Goal: Information Seeking & Learning: Learn about a topic

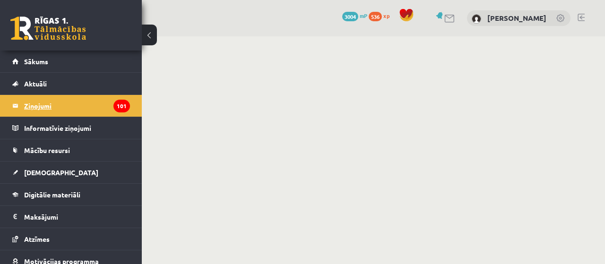
click at [36, 105] on legend "Ziņojumi 101" at bounding box center [77, 106] width 106 height 22
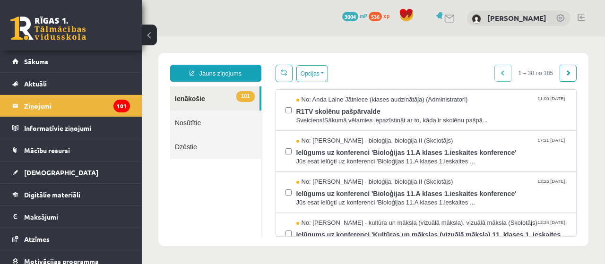
drag, startPoint x: 359, startPoint y: 125, endPoint x: 267, endPoint y: 45, distance: 122.3
click at [267, 45] on body "Jauns ziņojums 101 Ienākošie Nosūtītie Dzēstie *** ********* ********* ******* …" at bounding box center [373, 149] width 463 height 226
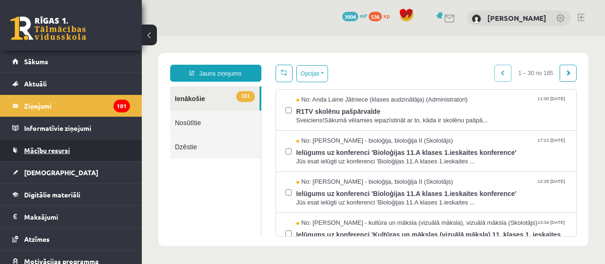
click at [35, 151] on span "Mācību resursi" at bounding box center [47, 150] width 46 height 9
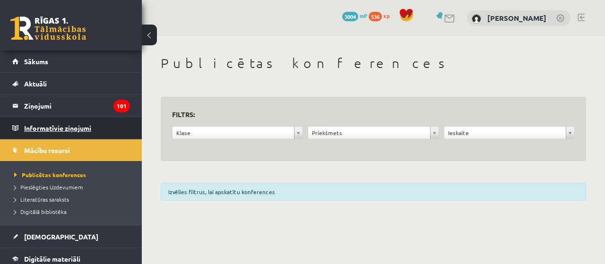
click at [47, 133] on legend "Informatīvie ziņojumi 0" at bounding box center [77, 128] width 106 height 22
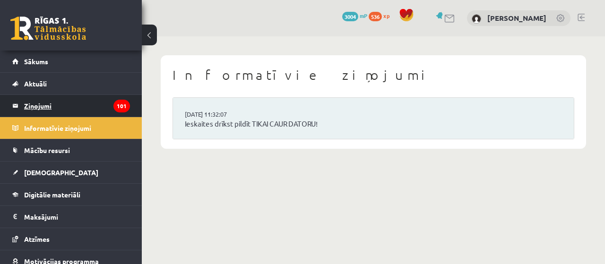
click at [37, 114] on legend "Ziņojumi 101" at bounding box center [77, 106] width 106 height 22
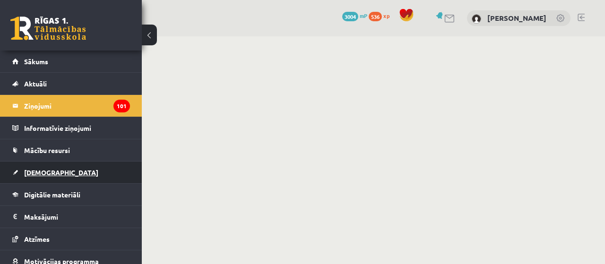
click at [49, 172] on span "[DEMOGRAPHIC_DATA]" at bounding box center [61, 172] width 74 height 9
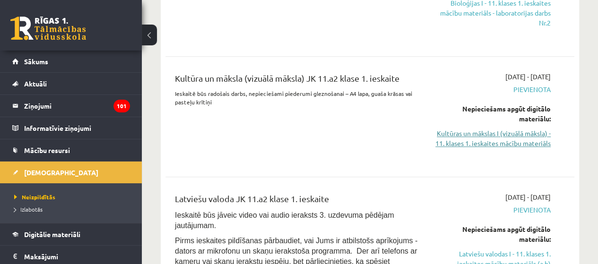
scroll to position [425, 0]
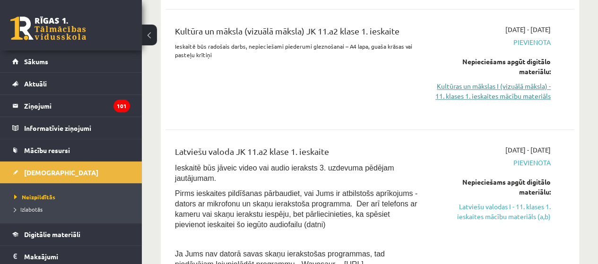
click at [541, 82] on link "Kultūras un mākslas I (vizuālā māksla) - 11. klases 1. ieskaites mācību materiā…" at bounding box center [493, 91] width 116 height 20
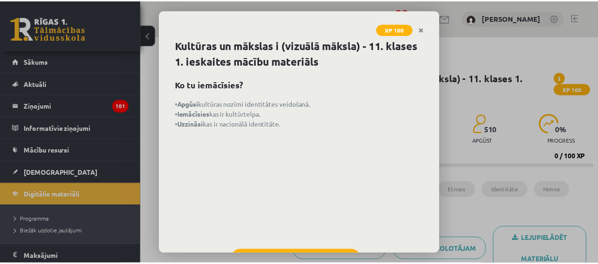
scroll to position [42, 0]
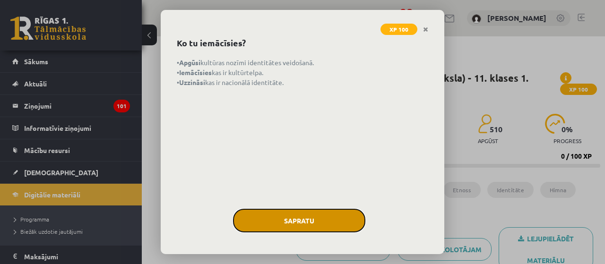
click at [291, 217] on button "Sapratu" at bounding box center [299, 221] width 132 height 24
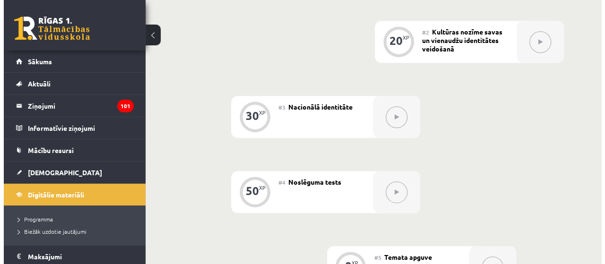
scroll to position [331, 0]
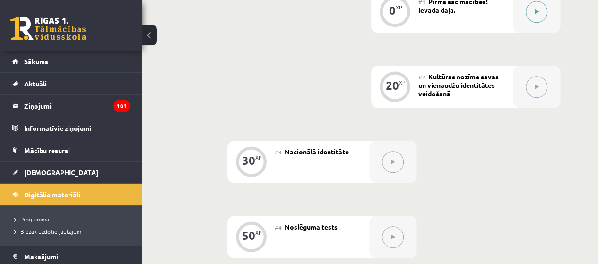
click at [539, 22] on div at bounding box center [536, 12] width 47 height 42
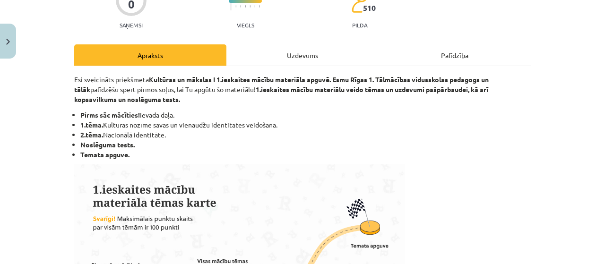
click at [285, 49] on div "Uzdevums" at bounding box center [302, 54] width 152 height 21
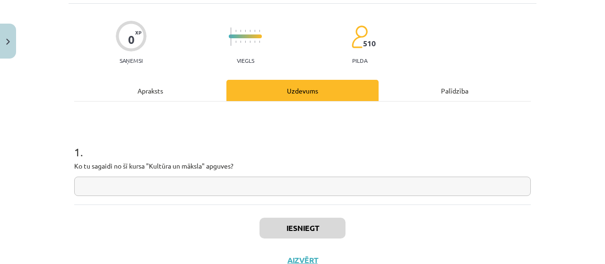
scroll to position [71, 0]
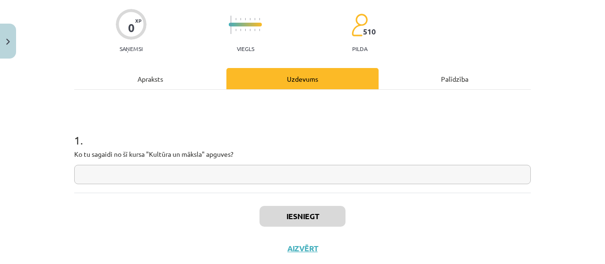
click at [263, 171] on input "text" at bounding box center [302, 174] width 457 height 19
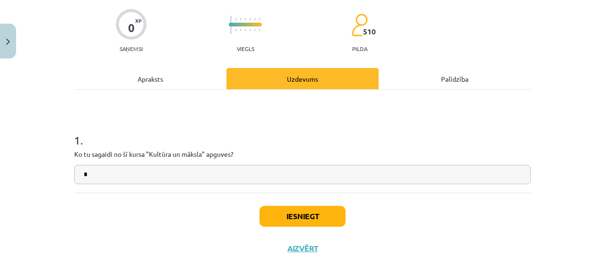
type input "*"
click at [283, 212] on button "Iesniegt" at bounding box center [302, 216] width 86 height 21
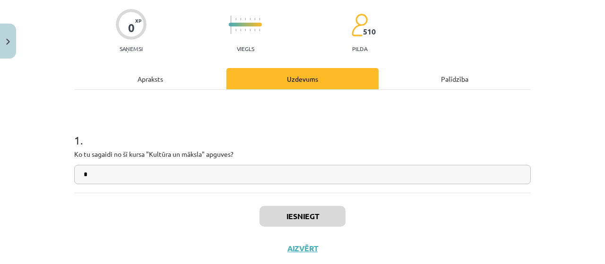
drag, startPoint x: 406, startPoint y: 1, endPoint x: 409, endPoint y: 29, distance: 27.6
click at [409, 29] on div "0 XP Saņemsi Viegls 510 pilda" at bounding box center [302, 27] width 457 height 49
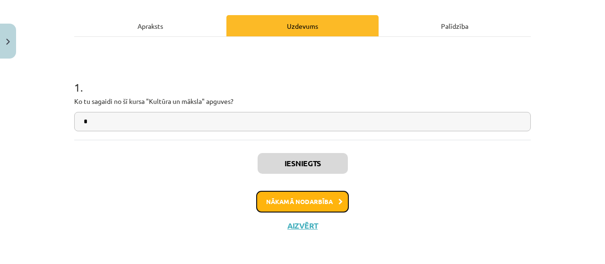
click at [301, 200] on button "Nākamā nodarbība" at bounding box center [302, 202] width 93 height 22
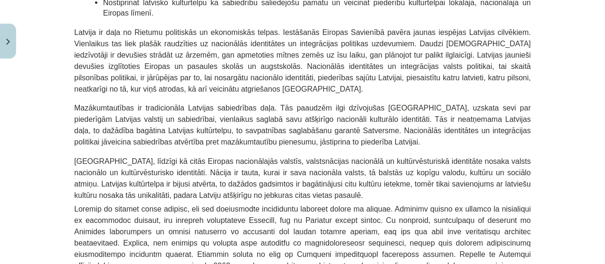
scroll to position [1016, 0]
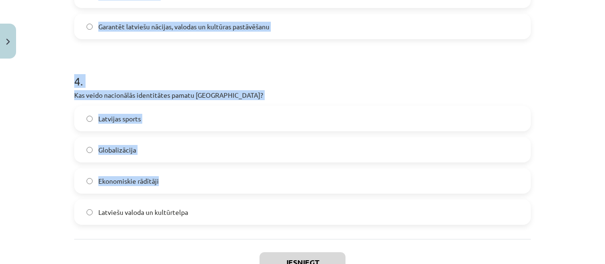
scroll to position [757, 0]
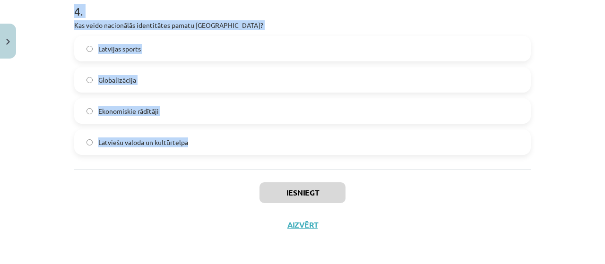
drag, startPoint x: 56, startPoint y: 32, endPoint x: 248, endPoint y: 155, distance: 227.8
click at [248, 155] on div "Mācību tēma: Kultūras un mākslas i (vizuālā māksla) - 11. klases 1. ieskaites m…" at bounding box center [302, 132] width 605 height 264
copy form "Kas ir kultūras kodi? Simboli, paražas un tradīcijas, kas veido sabiedrības kop…"
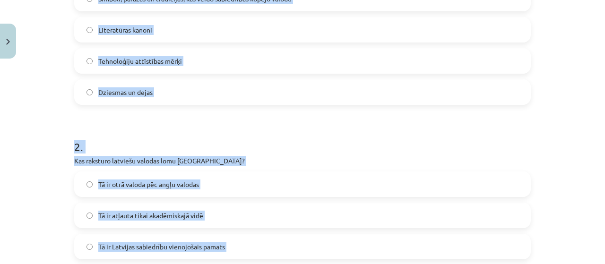
scroll to position [190, 0]
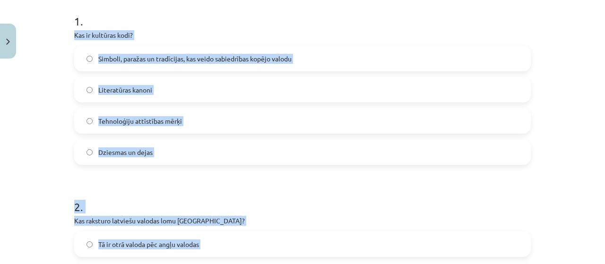
click at [219, 60] on span "Simboli, paražas un tradīcijas, kas veido sabiedrības kopējo valodu" at bounding box center [194, 59] width 193 height 10
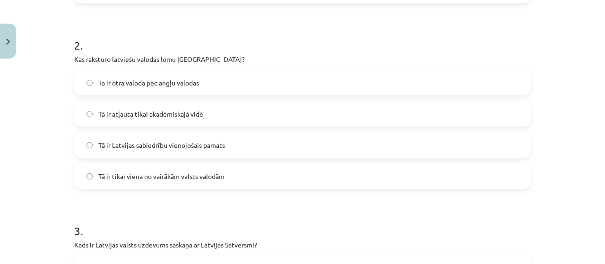
scroll to position [379, 0]
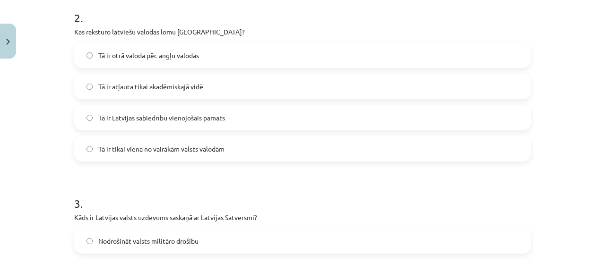
click at [224, 121] on label "Tā ir Latvijas sabiedrību vienojošais pamats" at bounding box center [302, 118] width 455 height 24
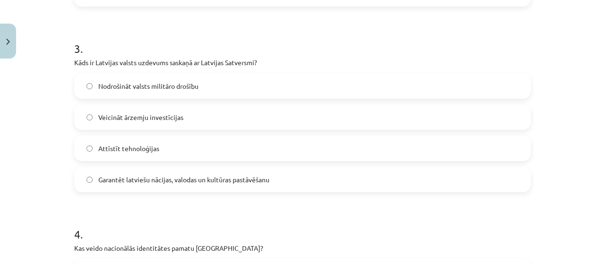
scroll to position [568, 0]
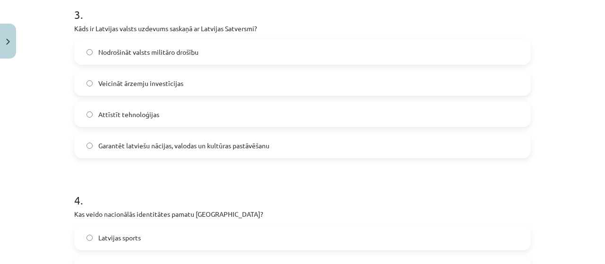
click at [161, 142] on span "Garantēt latviešu nācijas, valodas un kultūras pastāvēšanu" at bounding box center [183, 146] width 171 height 10
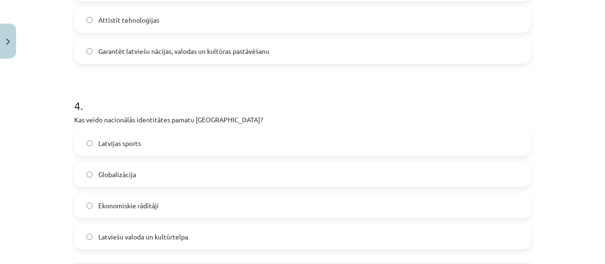
scroll to position [710, 0]
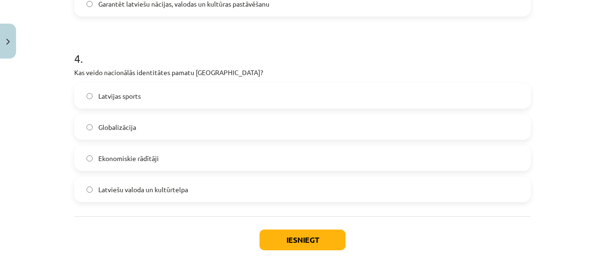
click at [133, 190] on span "Latviešu valoda un kultūrtelpa" at bounding box center [143, 190] width 90 height 10
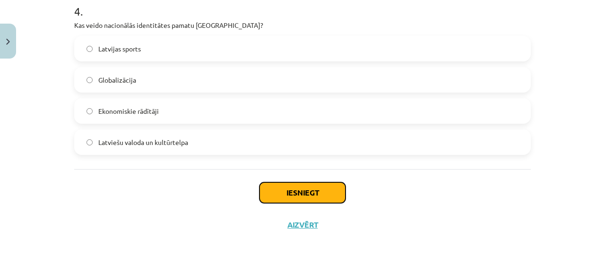
click at [305, 197] on button "Iesniegt" at bounding box center [302, 192] width 86 height 21
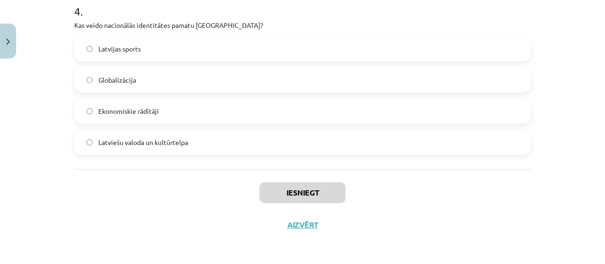
click at [422, 229] on div "Iesniegt Aizvērt" at bounding box center [302, 202] width 457 height 66
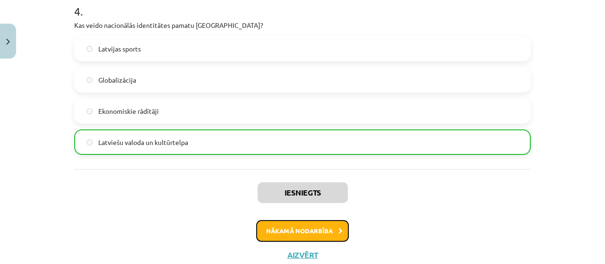
click at [319, 233] on button "Nākamā nodarbība" at bounding box center [302, 231] width 93 height 22
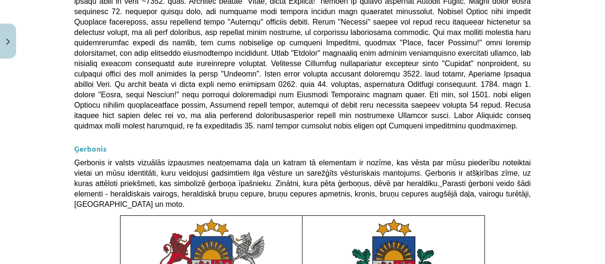
scroll to position [732, 0]
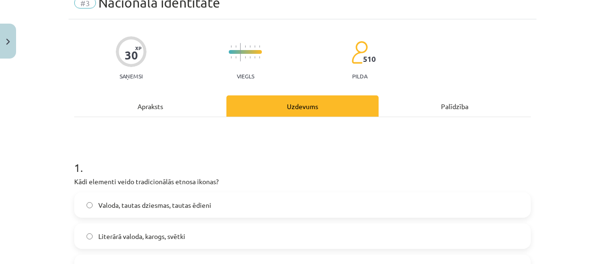
scroll to position [71, 0]
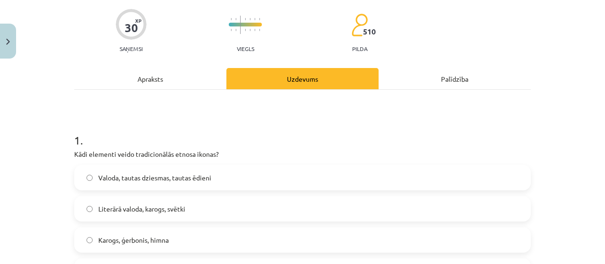
click at [157, 177] on span "Valoda, tautas dziesmas, tautas ēdieni" at bounding box center [154, 178] width 113 height 10
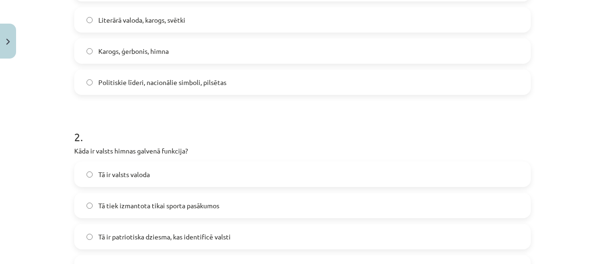
scroll to position [307, 0]
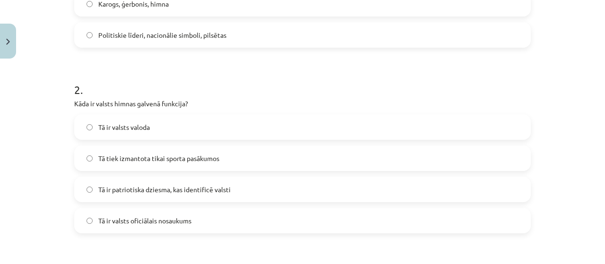
click at [178, 183] on label "Tā ir patriotiska dziesma, kas identificē valsti" at bounding box center [302, 190] width 455 height 24
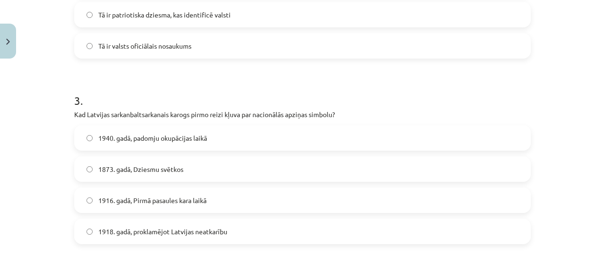
scroll to position [496, 0]
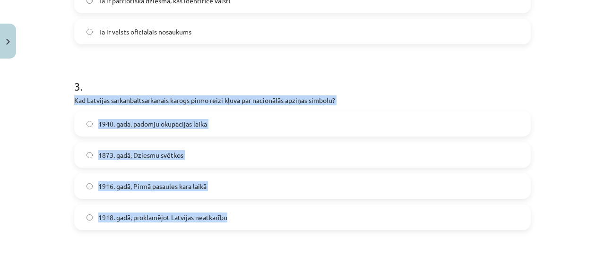
drag, startPoint x: 51, startPoint y: 95, endPoint x: 281, endPoint y: 221, distance: 262.0
click at [281, 221] on div "Mācību tēma: Kultūras un mākslas i (vizuālā māksla) - 11. klases 1. ieskaites m…" at bounding box center [302, 132] width 605 height 264
copy div "Kad Latvijas sarkanbaltsarkanais karogs pirmo reizi kļuva par nacionālās apziņa…"
click at [151, 188] on span "1916. gadā, Pirmā pasaules kara laikā" at bounding box center [152, 186] width 108 height 10
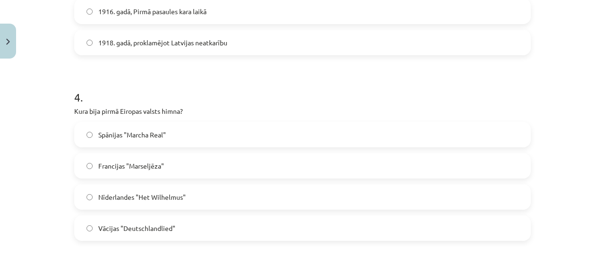
scroll to position [685, 0]
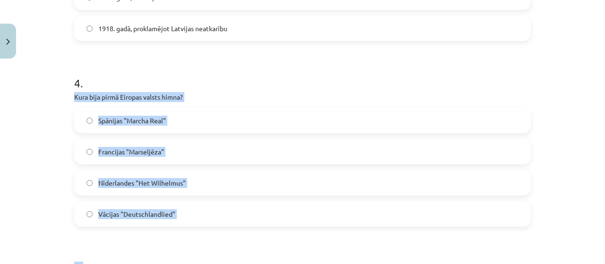
drag, startPoint x: 54, startPoint y: 93, endPoint x: 114, endPoint y: 147, distance: 81.0
click at [276, 242] on div "Mācību tēma: Kultūras un mākslas i (vizuālā māksla) - 11. klases 1. ieskaites m…" at bounding box center [302, 132] width 605 height 264
click at [8, 187] on div "Mācību tēma: Kultūras un mākslas i (vizuālā māksla) - 11. klases 1. ieskaites m…" at bounding box center [302, 132] width 605 height 264
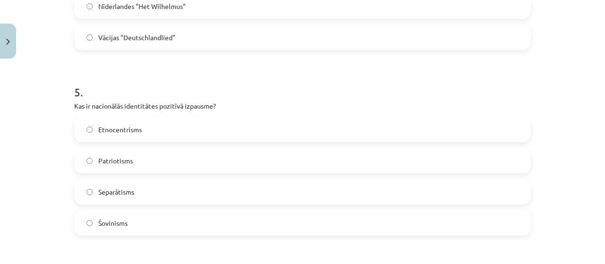
scroll to position [874, 0]
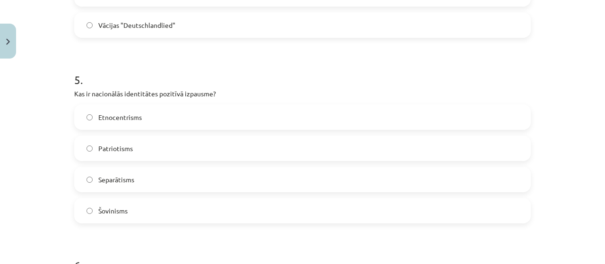
click at [138, 147] on label "Patriotisms" at bounding box center [302, 149] width 455 height 24
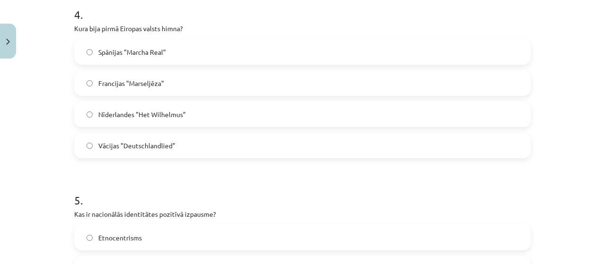
scroll to position [732, 0]
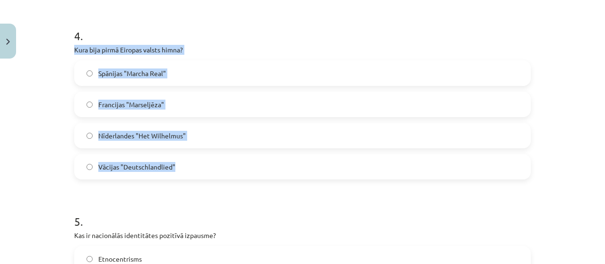
drag, startPoint x: 56, startPoint y: 52, endPoint x: 182, endPoint y: 164, distance: 168.7
click at [182, 164] on div "Mācību tēma: Kultūras un mākslas i (vizuālā māksla) - 11. klases 1. ieskaites m…" at bounding box center [302, 132] width 605 height 264
copy div "Kura bija pirmā Eiropas valsts himna? Spānijas "Marcha Real" Francijas "Marselj…"
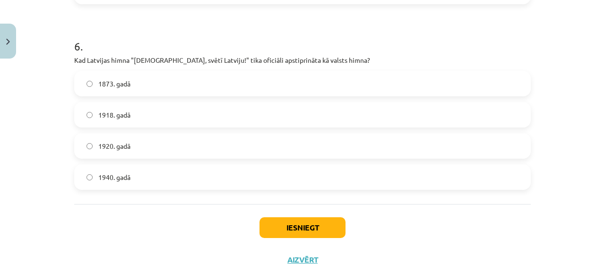
scroll to position [1128, 0]
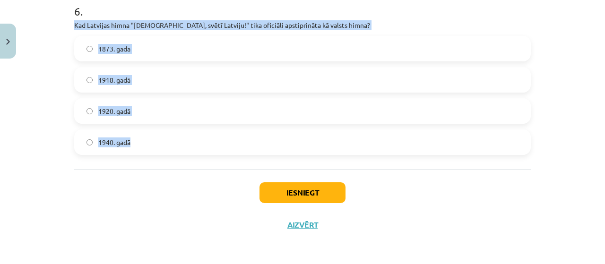
drag, startPoint x: 69, startPoint y: 23, endPoint x: 132, endPoint y: 57, distance: 71.9
copy div "Kad Latvijas himna "Dievs, svētī Latviju!" tika oficiāli apstiprināta kā valsts…"
click at [132, 110] on label "1920. gadā" at bounding box center [302, 111] width 455 height 24
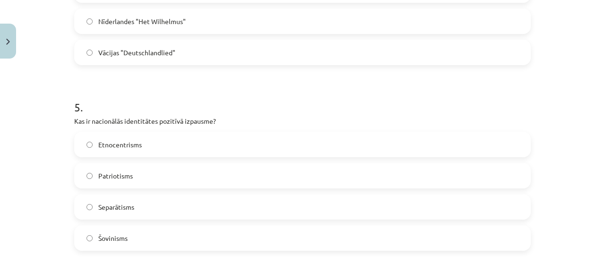
scroll to position [750, 0]
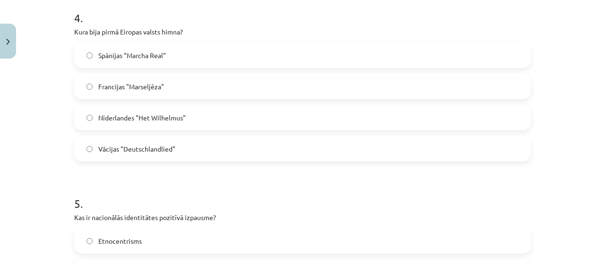
click at [139, 116] on span "Nīderlandes "Het Wilhelmus"" at bounding box center [141, 118] width 87 height 10
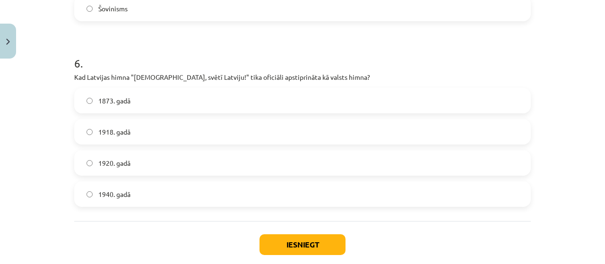
scroll to position [1128, 0]
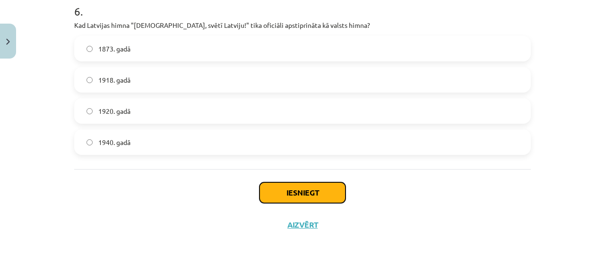
click at [322, 188] on button "Iesniegt" at bounding box center [302, 192] width 86 height 21
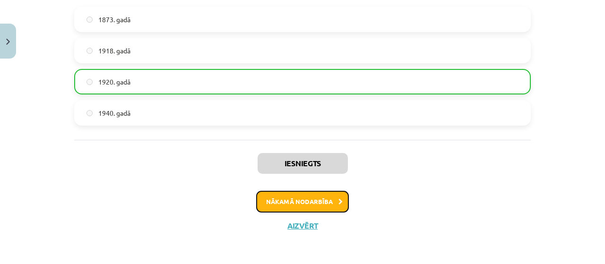
click at [302, 198] on button "Nākamā nodarbība" at bounding box center [302, 202] width 93 height 22
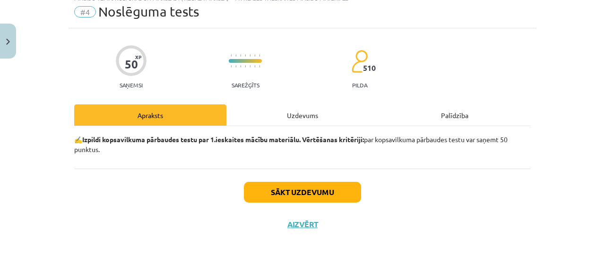
scroll to position [24, 0]
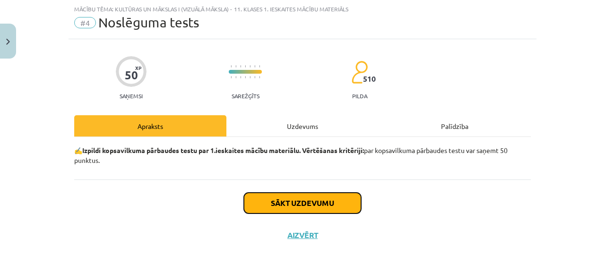
click at [302, 199] on button "Sākt uzdevumu" at bounding box center [302, 203] width 117 height 21
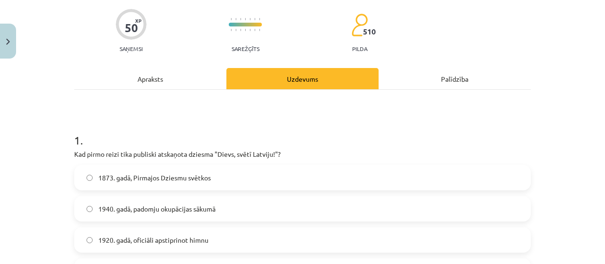
scroll to position [165, 0]
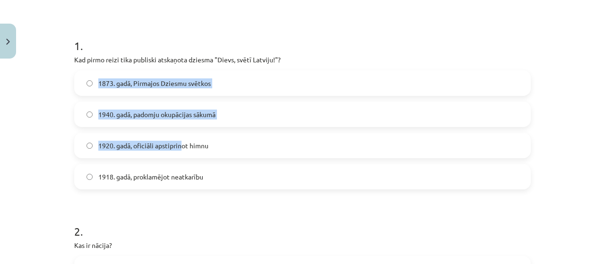
drag, startPoint x: 178, startPoint y: 147, endPoint x: 0, endPoint y: 93, distance: 185.8
click at [0, 93] on div "Mācību tēma: Kultūras un mākslas i (vizuālā māksla) - 11. klases 1. ieskaites m…" at bounding box center [302, 132] width 605 height 264
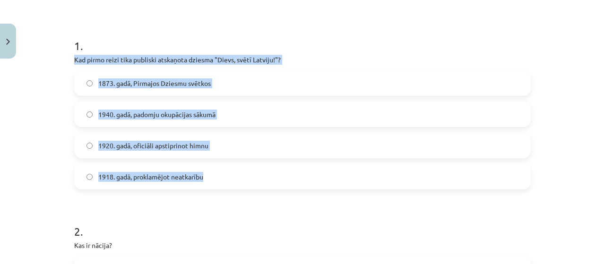
drag, startPoint x: 56, startPoint y: 60, endPoint x: 211, endPoint y: 97, distance: 159.3
click at [245, 173] on div "Mācību tēma: Kultūras un mākslas i (vizuālā māksla) - 11. klases 1. ieskaites m…" at bounding box center [302, 132] width 605 height 264
copy div "Kad pirmo reizi tika publiski atskaņota dziesma "Dievs, svētī Latviju!"? 1873. …"
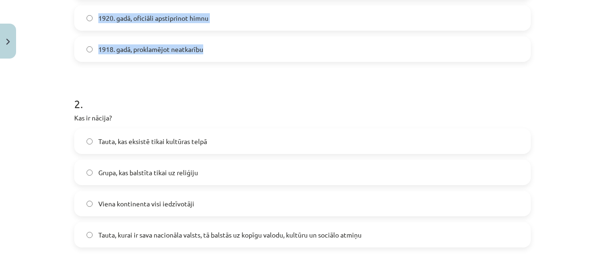
scroll to position [307, 0]
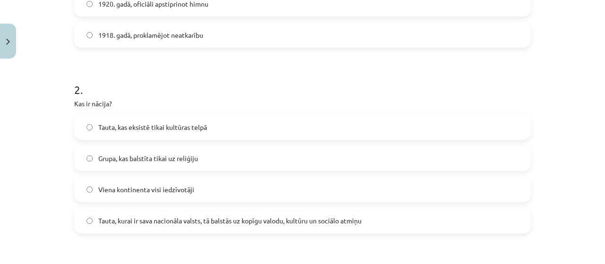
click at [186, 220] on span "Tauta, kurai ir sava nacionāla valsts, tā balstās uz kopīgu valodu, kultūru un …" at bounding box center [229, 221] width 263 height 10
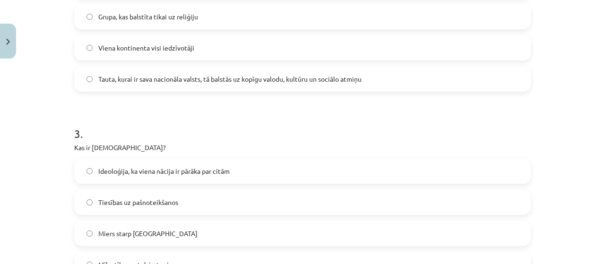
scroll to position [496, 0]
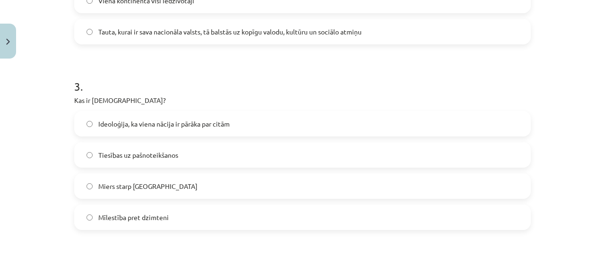
click at [200, 121] on span "Ideoloģija, ka viena nācija ir pārāka par citām" at bounding box center [163, 124] width 131 height 10
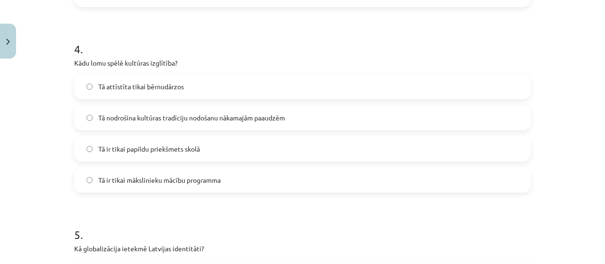
scroll to position [732, 0]
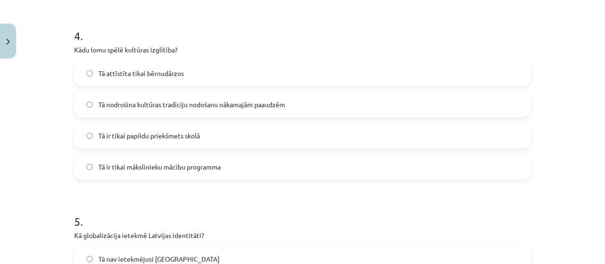
click at [196, 104] on span "Tā nodrošina kultūras tradīciju nodošanu nākamajām paaudzēm" at bounding box center [191, 105] width 187 height 10
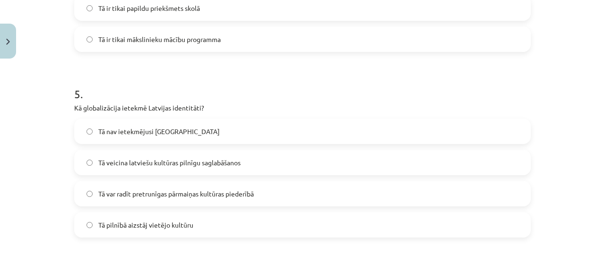
scroll to position [874, 0]
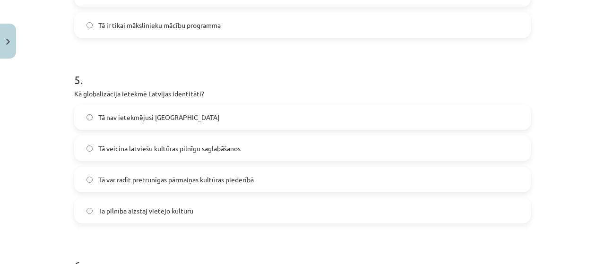
click at [242, 179] on span "Tā var radīt pretrunīgas pārmaiņas kultūras piederībā" at bounding box center [175, 180] width 155 height 10
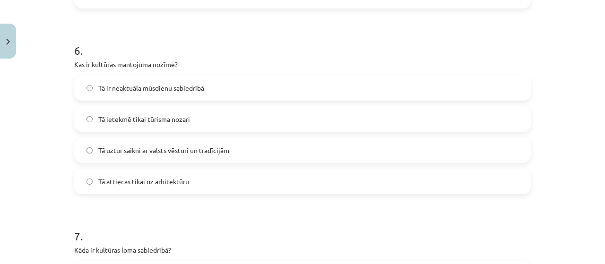
scroll to position [1111, 0]
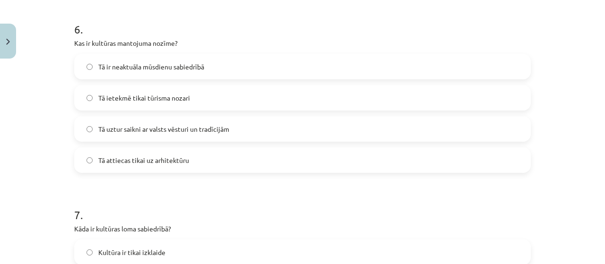
click at [212, 136] on label "Tā uztur saikni ar valsts vēsturi un tradīcijām" at bounding box center [302, 129] width 455 height 24
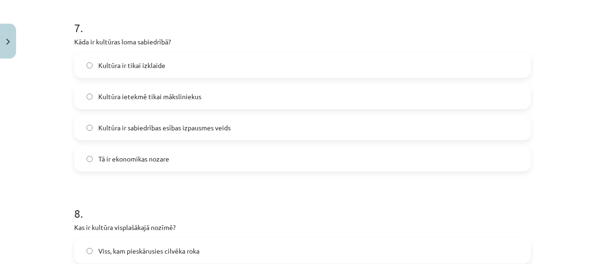
scroll to position [1300, 0]
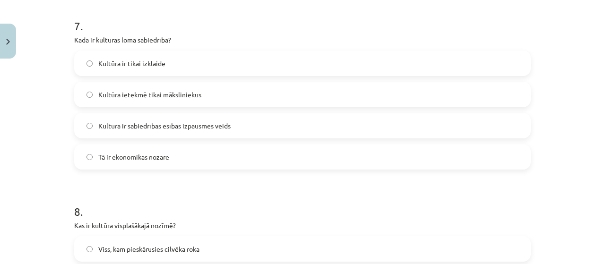
click at [191, 128] on span "Kultūra ir sabiedrības esības izpausmes veids" at bounding box center [164, 126] width 132 height 10
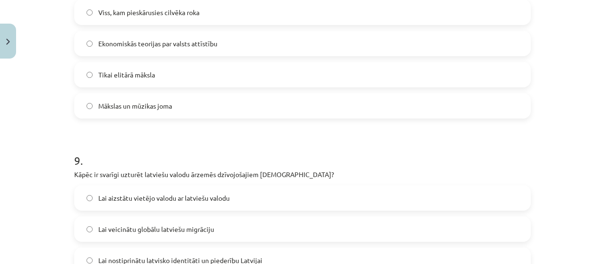
scroll to position [1583, 0]
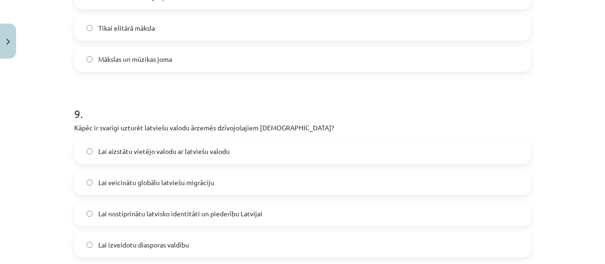
click at [188, 218] on span "Lai nostiprinātu latvisko identitāti un piederību Latvijai" at bounding box center [180, 214] width 164 height 10
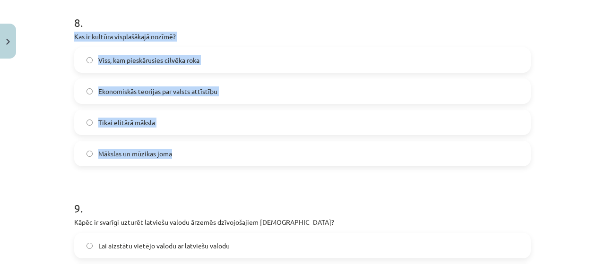
drag, startPoint x: 63, startPoint y: 40, endPoint x: 173, endPoint y: 154, distance: 158.1
click at [173, 154] on div "Mācību tēma: Kultūras un mākslas i (vizuālā māksla) - 11. klases 1. ieskaites m…" at bounding box center [302, 132] width 605 height 264
copy div "Kas ir kultūra visplašākajā nozīmē? Viss, kam pieskārusies cilvēka roka Ekonomi…"
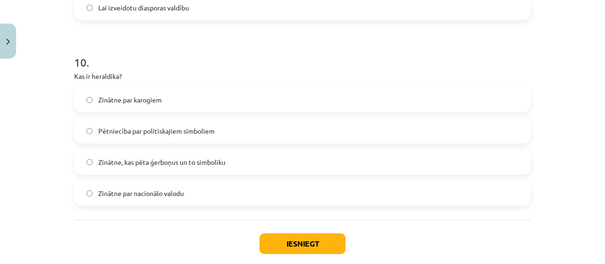
scroll to position [1867, 0]
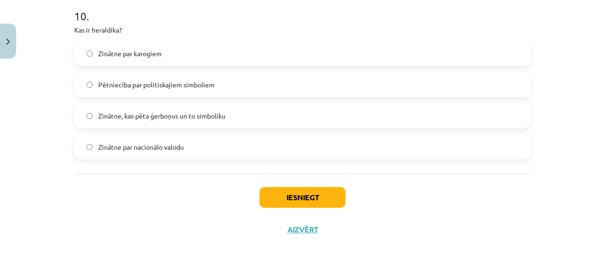
click at [131, 51] on span "Zinātne par karogiem" at bounding box center [129, 54] width 63 height 10
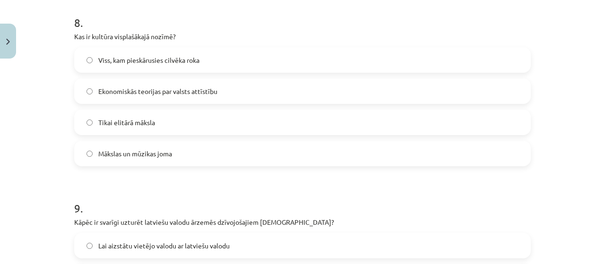
drag, startPoint x: 172, startPoint y: 56, endPoint x: 204, endPoint y: 106, distance: 59.9
click at [172, 56] on span "Viss, kam pieskārusies cilvēka roka" at bounding box center [148, 60] width 101 height 10
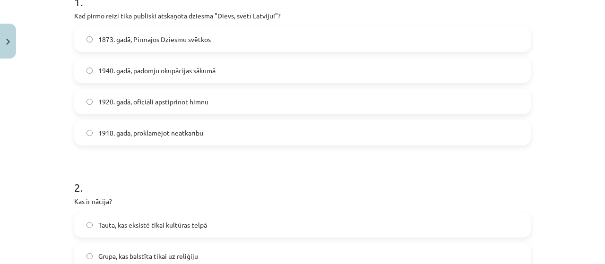
scroll to position [165, 0]
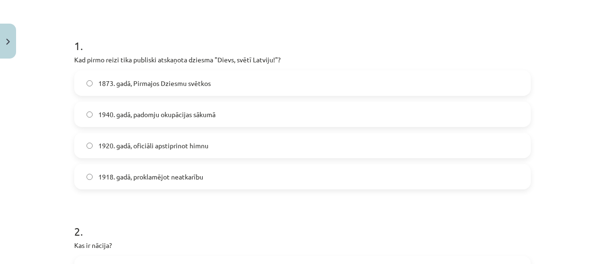
click at [203, 85] on span "1873. gadā, Pirmajos Dziesmu svētkos" at bounding box center [154, 83] width 112 height 10
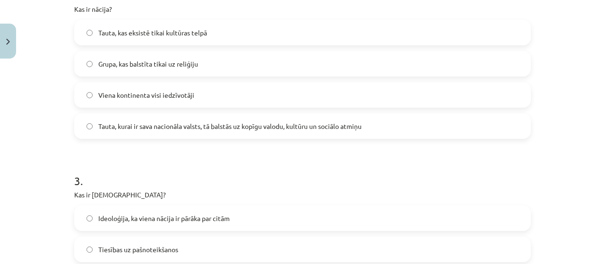
scroll to position [1871, 0]
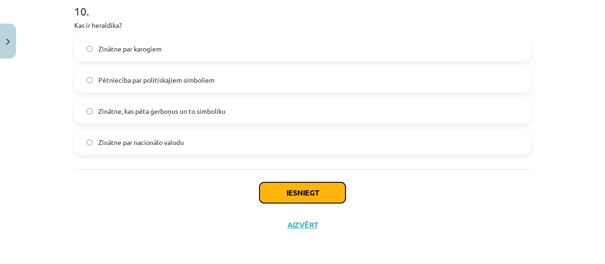
click at [281, 188] on button "Iesniegt" at bounding box center [302, 192] width 86 height 21
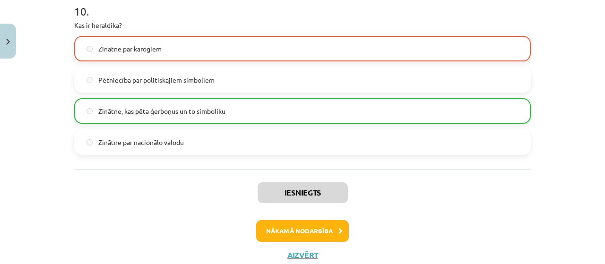
click at [239, 109] on label "Zinātne, kas pēta ģerboņus un to simboliku" at bounding box center [302, 111] width 455 height 24
click at [294, 233] on button "Nākamā nodarbība" at bounding box center [302, 231] width 93 height 22
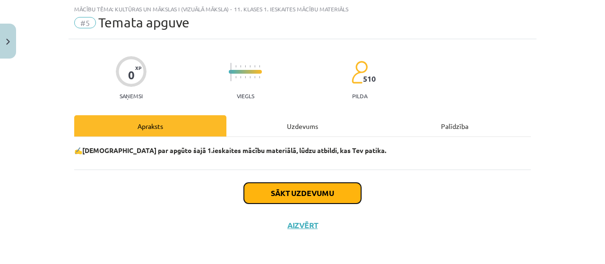
click at [304, 197] on button "Sākt uzdevumu" at bounding box center [302, 193] width 117 height 21
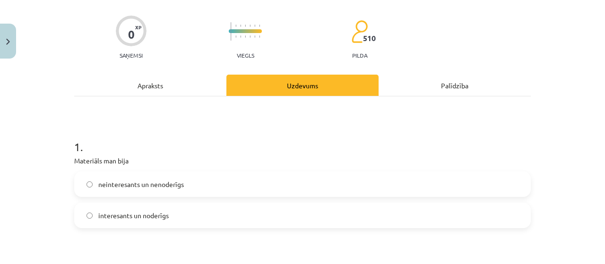
scroll to position [118, 0]
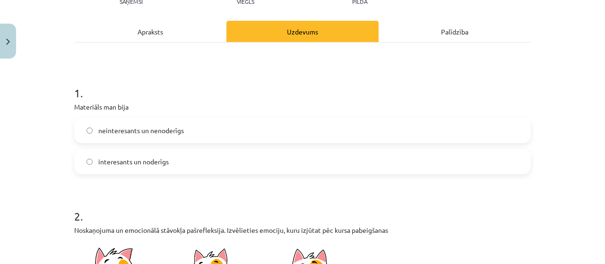
drag, startPoint x: 141, startPoint y: 170, endPoint x: 155, endPoint y: 166, distance: 14.8
click at [143, 167] on label "interesants un noderīgs" at bounding box center [302, 162] width 455 height 24
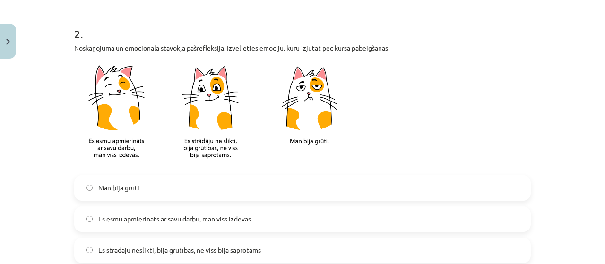
scroll to position [354, 0]
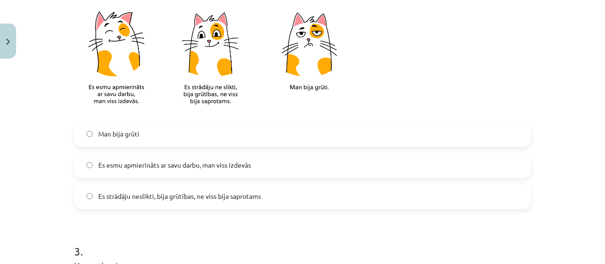
click at [203, 198] on span "Es strādāju neslikti, bija grūtības, ne viss bija saprotams" at bounding box center [179, 196] width 163 height 10
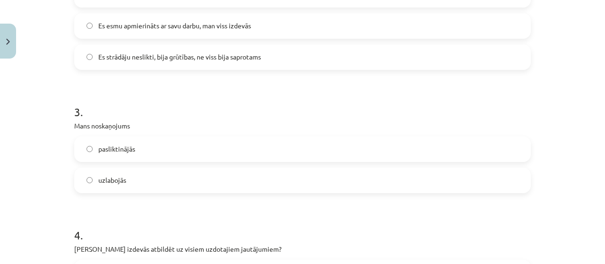
scroll to position [496, 0]
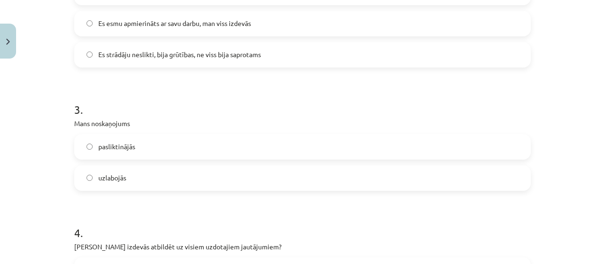
click at [172, 145] on label "pasliktinājās" at bounding box center [302, 147] width 455 height 24
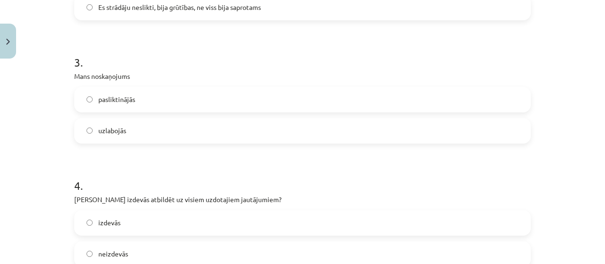
click at [167, 138] on label "uzlabojās" at bounding box center [302, 131] width 455 height 24
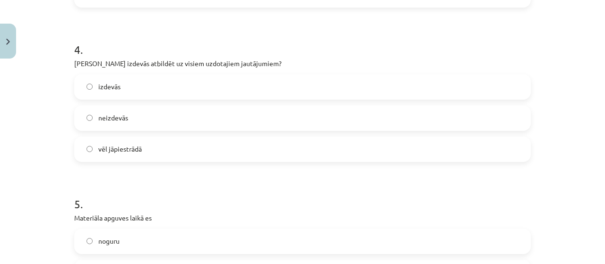
scroll to position [685, 0]
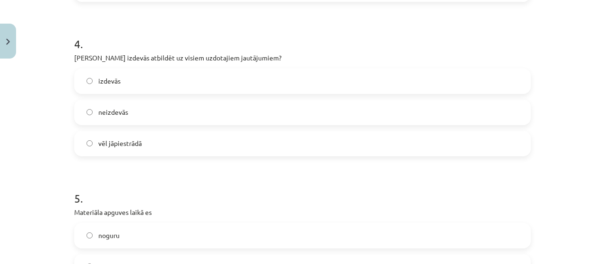
click at [134, 111] on label "neizdevās" at bounding box center [302, 113] width 455 height 24
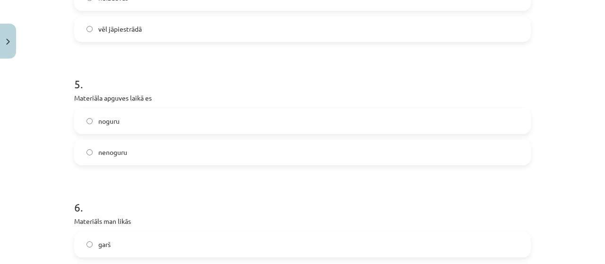
scroll to position [780, 0]
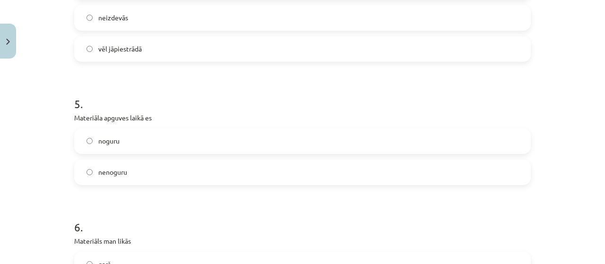
click at [184, 46] on label "vēl jāpiestrādā" at bounding box center [302, 49] width 455 height 24
click at [121, 175] on span "nenoguru" at bounding box center [112, 172] width 29 height 10
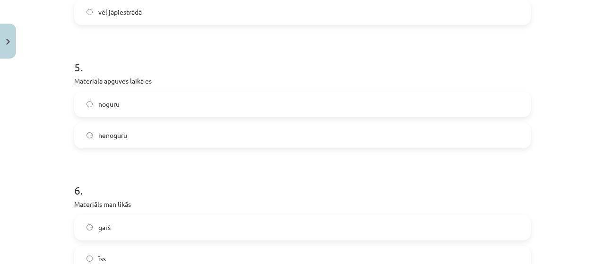
scroll to position [922, 0]
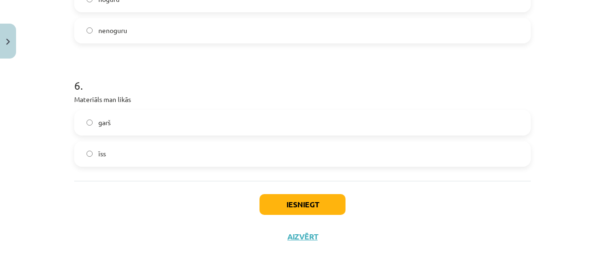
drag, startPoint x: 153, startPoint y: 150, endPoint x: 244, endPoint y: 179, distance: 95.5
click at [153, 151] on label "īss" at bounding box center [302, 154] width 455 height 24
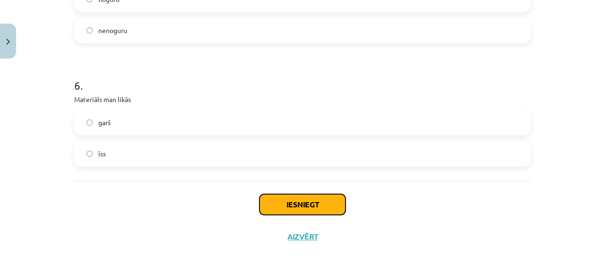
click at [303, 213] on button "Iesniegt" at bounding box center [302, 204] width 86 height 21
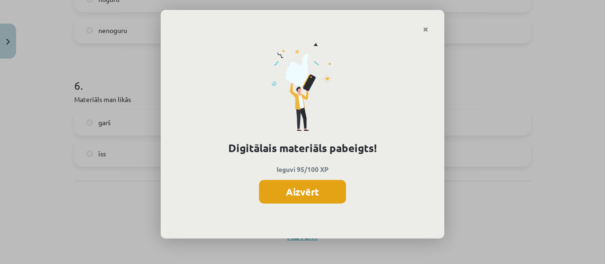
click at [314, 193] on button "Aizvērt" at bounding box center [302, 192] width 87 height 24
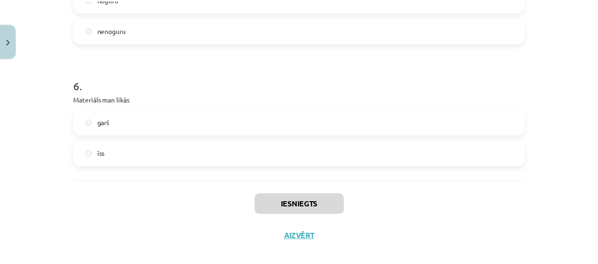
scroll to position [933, 0]
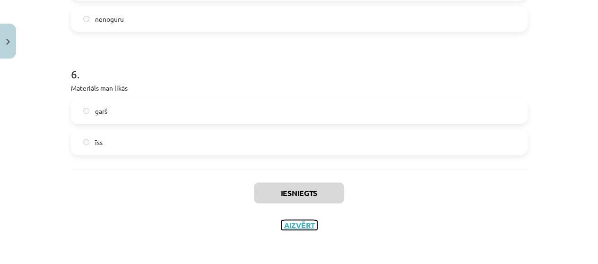
click at [292, 221] on button "Aizvērt" at bounding box center [299, 225] width 36 height 9
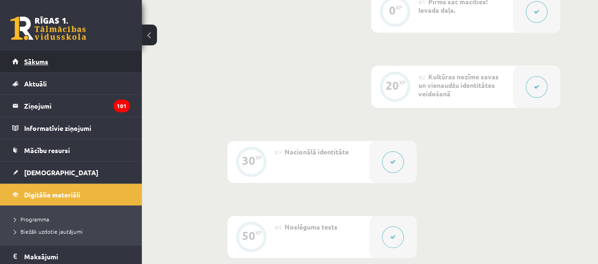
click at [24, 66] on link "Sākums" at bounding box center [71, 62] width 118 height 22
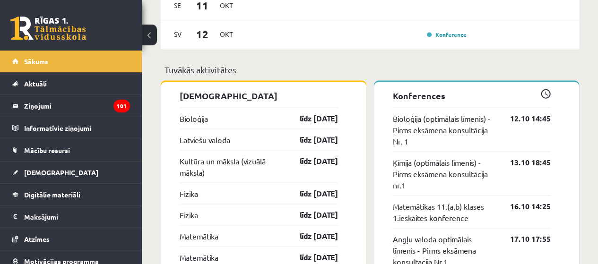
scroll to position [851, 0]
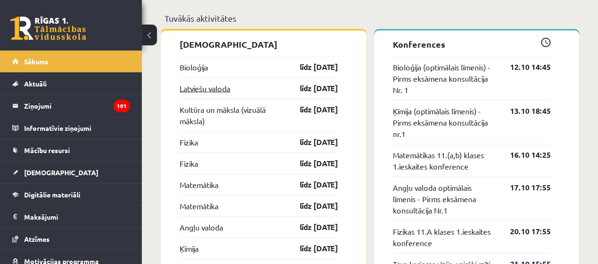
click at [211, 90] on link "Latviešu valoda" at bounding box center [205, 87] width 51 height 11
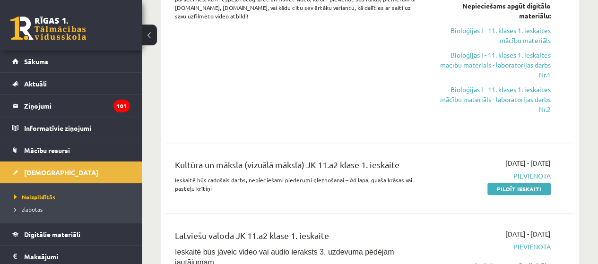
scroll to position [378, 0]
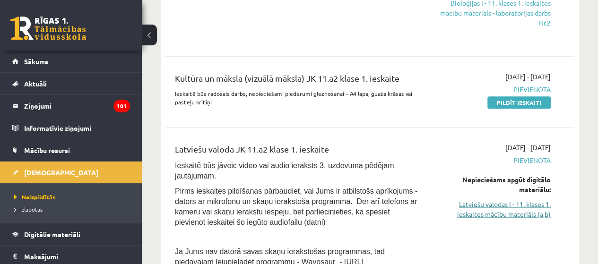
click at [508, 209] on link "Latviešu valodas I - 11. klases 1. ieskaites mācību materiāls (a,b)" at bounding box center [493, 209] width 116 height 20
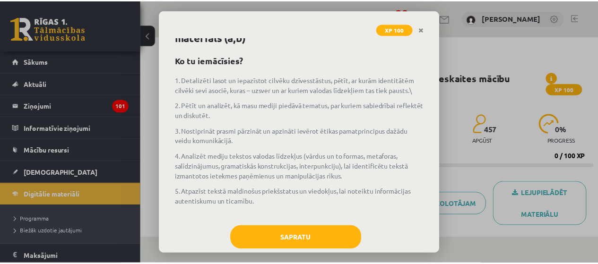
scroll to position [42, 0]
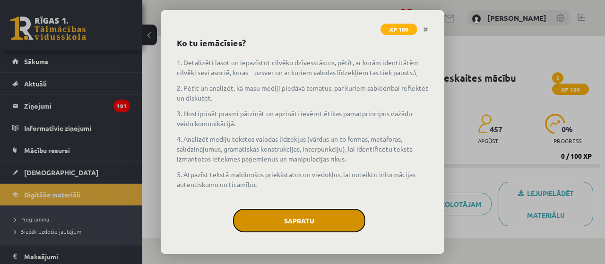
click at [281, 217] on button "Sapratu" at bounding box center [299, 221] width 132 height 24
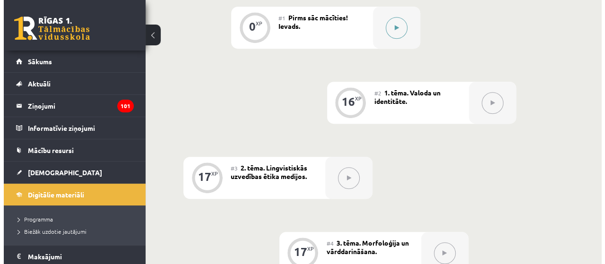
scroll to position [216, 0]
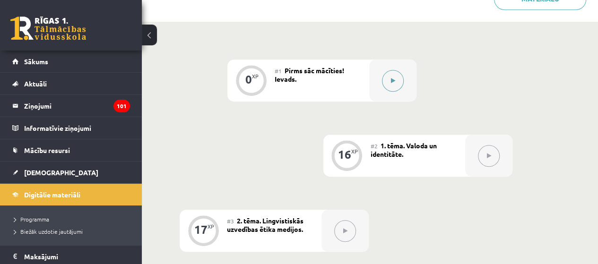
click at [392, 81] on icon at bounding box center [393, 81] width 4 height 6
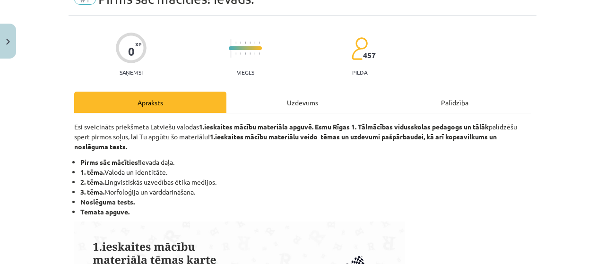
click at [301, 109] on div "Uzdevums" at bounding box center [302, 102] width 152 height 21
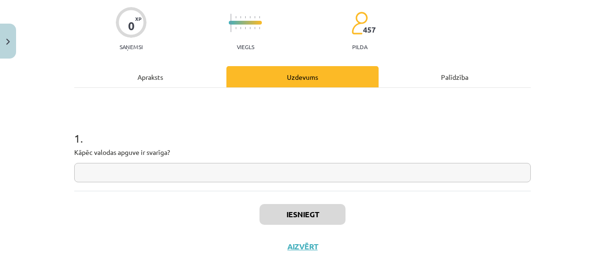
scroll to position [95, 0]
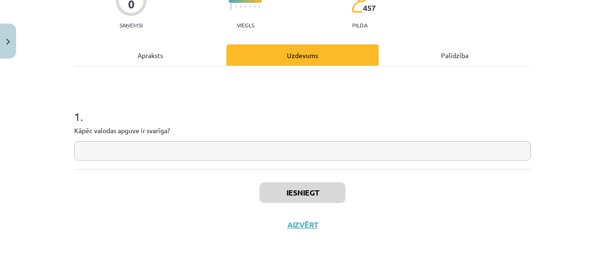
click at [274, 149] on input "text" at bounding box center [302, 150] width 457 height 19
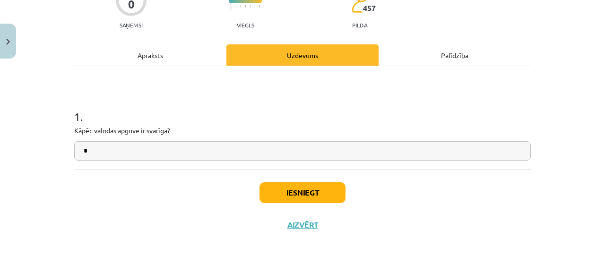
type input "*"
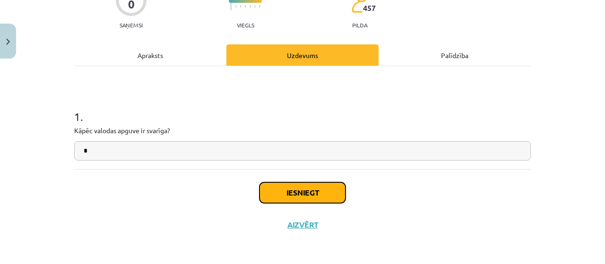
click at [278, 197] on button "Iesniegt" at bounding box center [302, 192] width 86 height 21
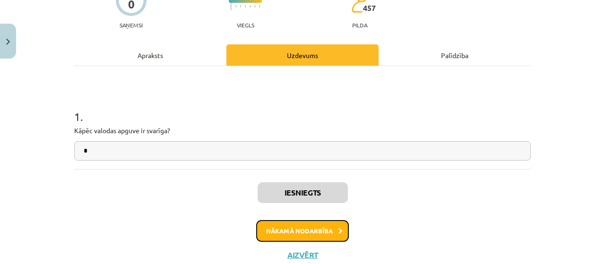
click at [282, 231] on button "Nākamā nodarbība" at bounding box center [302, 231] width 93 height 22
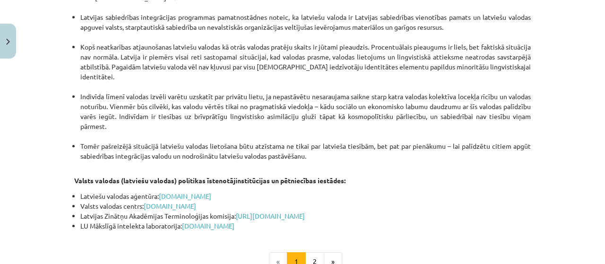
scroll to position [2069, 0]
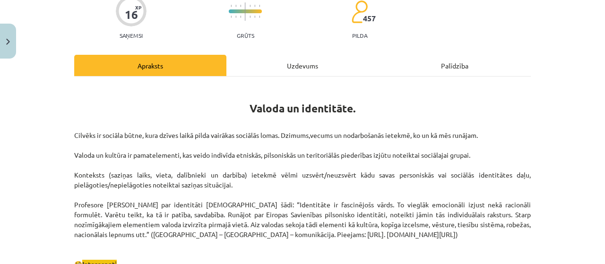
click at [286, 58] on div "Uzdevums" at bounding box center [302, 65] width 152 height 21
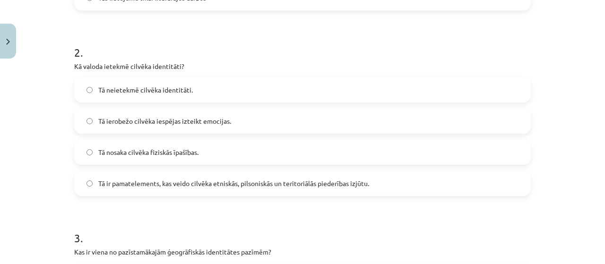
scroll to position [402, 0]
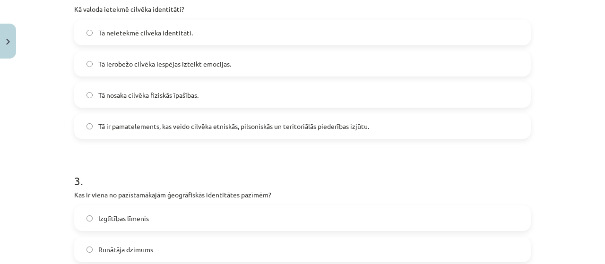
click at [202, 131] on label "Tā ir pamatelements, kas veido cilvēka etniskās, pilsoniskās un teritoriālās pi…" at bounding box center [302, 126] width 455 height 24
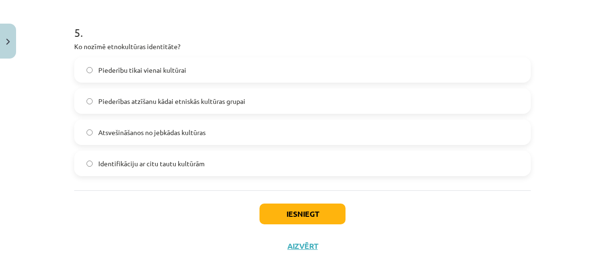
scroll to position [942, 0]
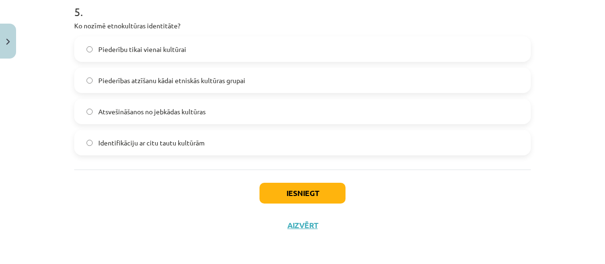
click at [205, 84] on span "Piederības atzīšanu kādai etniskās kultūras grupai" at bounding box center [171, 81] width 147 height 10
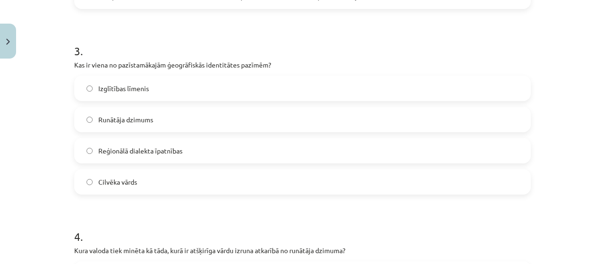
scroll to position [517, 0]
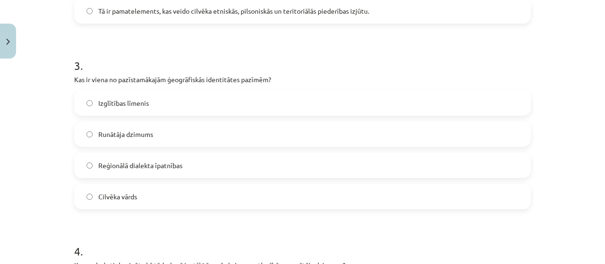
click at [168, 161] on span "Reģionālā dialekta īpatnības" at bounding box center [140, 166] width 84 height 10
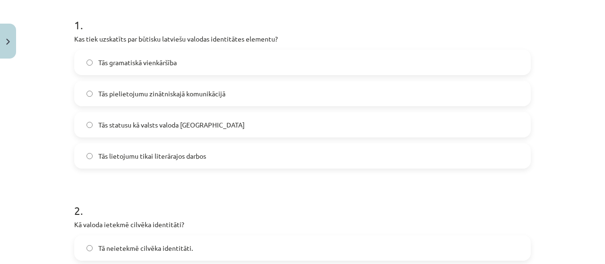
scroll to position [139, 0]
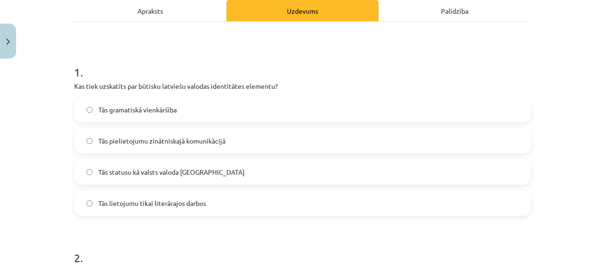
click at [181, 175] on span "Tās statusu kā valsts valoda [GEOGRAPHIC_DATA]" at bounding box center [171, 172] width 146 height 10
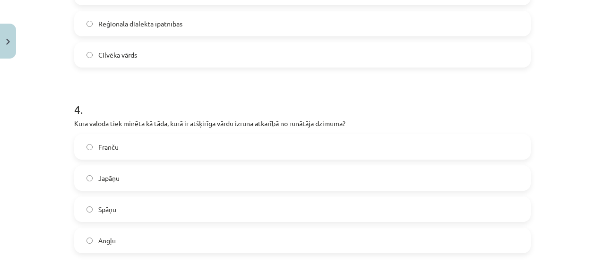
scroll to position [753, 0]
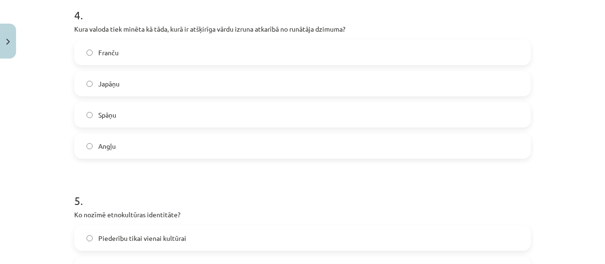
click at [120, 50] on label "Franču" at bounding box center [302, 53] width 455 height 24
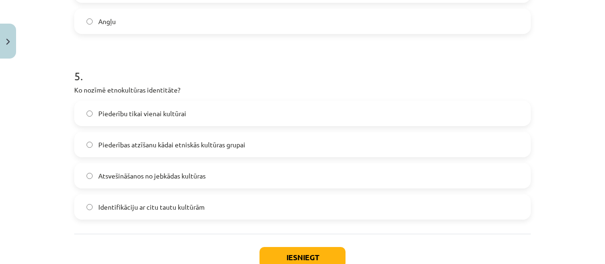
scroll to position [942, 0]
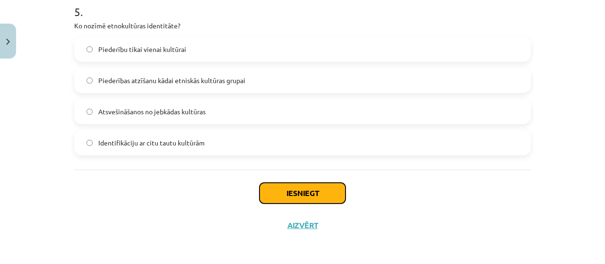
click at [310, 183] on button "Iesniegt" at bounding box center [302, 193] width 86 height 21
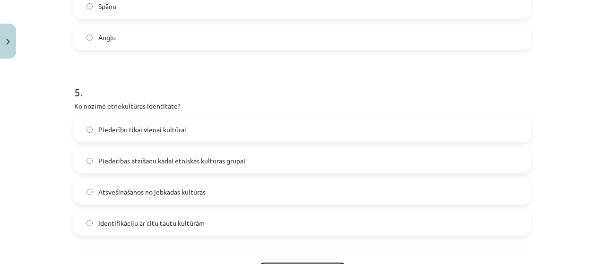
scroll to position [895, 0]
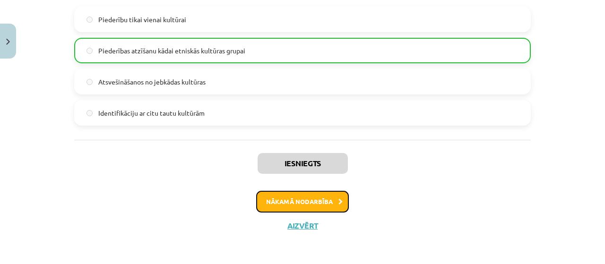
click at [319, 199] on button "Nākamā nodarbība" at bounding box center [302, 202] width 93 height 22
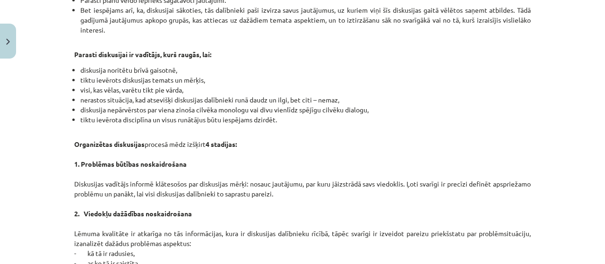
scroll to position [543, 0]
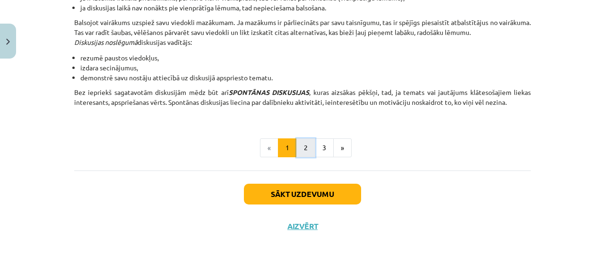
click at [301, 150] on button "2" at bounding box center [305, 147] width 19 height 19
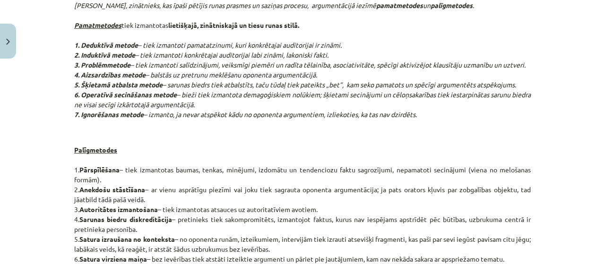
scroll to position [594, 0]
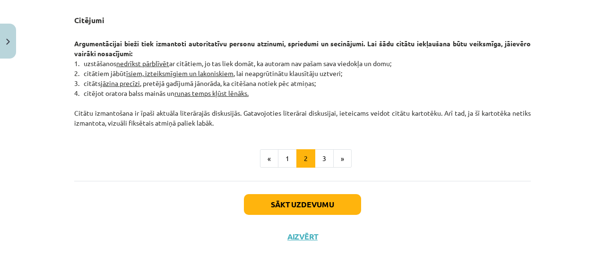
click at [317, 161] on button "3" at bounding box center [324, 158] width 19 height 19
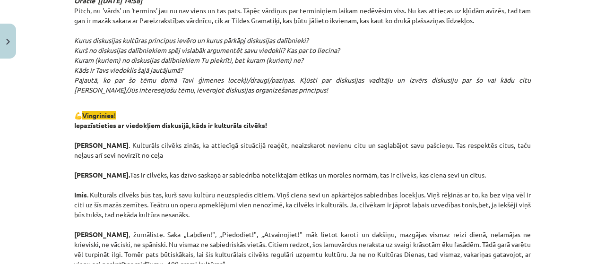
scroll to position [1067, 0]
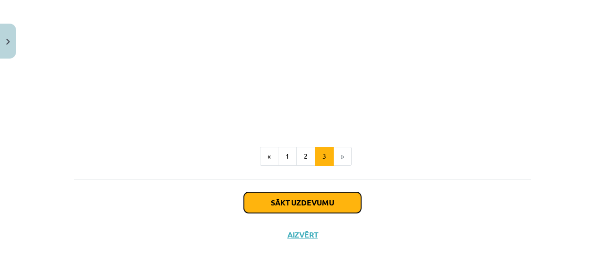
click at [309, 192] on button "Sākt uzdevumu" at bounding box center [302, 202] width 117 height 21
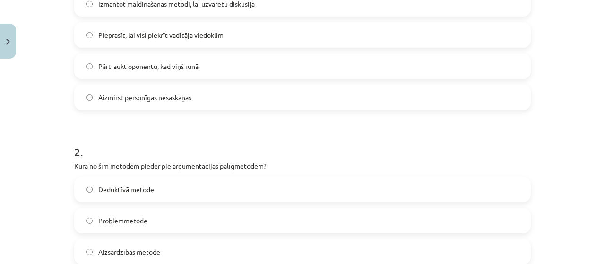
scroll to position [186, 0]
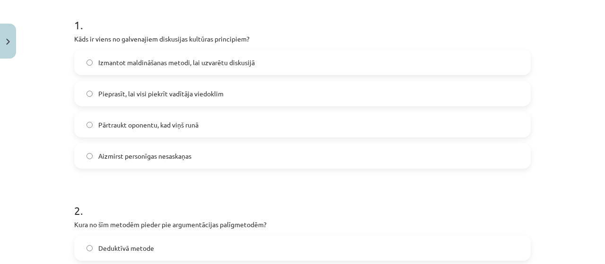
click at [208, 156] on label "Aizmirst personīgas nesaskaņas" at bounding box center [302, 156] width 455 height 24
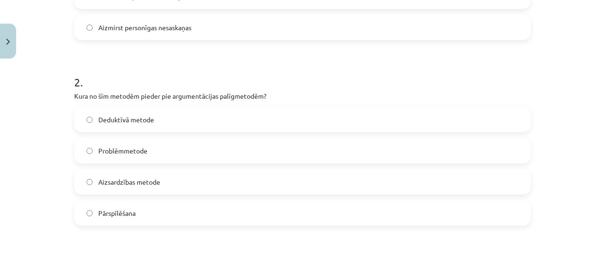
scroll to position [328, 0]
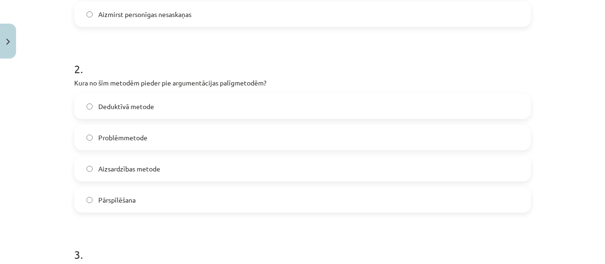
click at [204, 103] on label "Deduktīvā metode" at bounding box center [302, 107] width 455 height 24
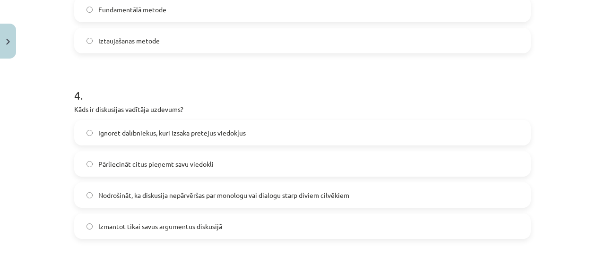
scroll to position [706, 0]
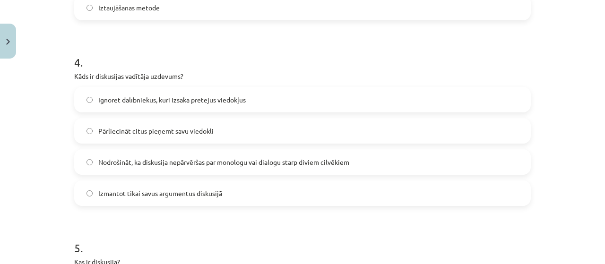
click at [206, 164] on span "Nodrošināt, ka diskusija nepārvēršas par monologu vai dialogu starp diviem cilv…" at bounding box center [223, 162] width 251 height 10
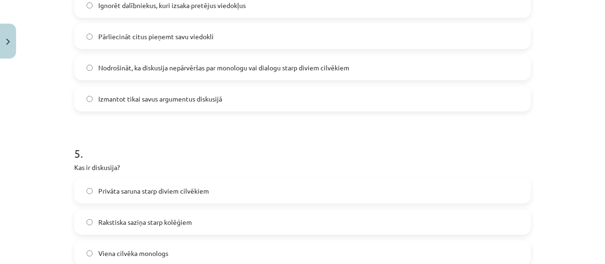
scroll to position [848, 0]
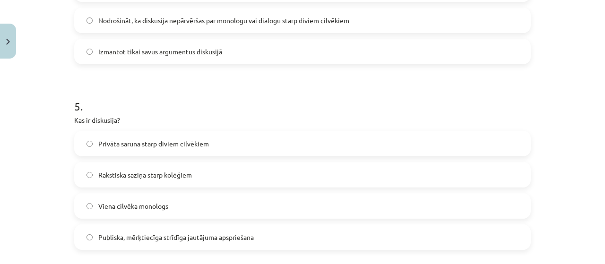
drag, startPoint x: 168, startPoint y: 237, endPoint x: 223, endPoint y: 215, distance: 58.5
click at [168, 237] on span "Publiska, mērķtiecīga strīdīga jautājuma apspriešana" at bounding box center [175, 238] width 155 height 10
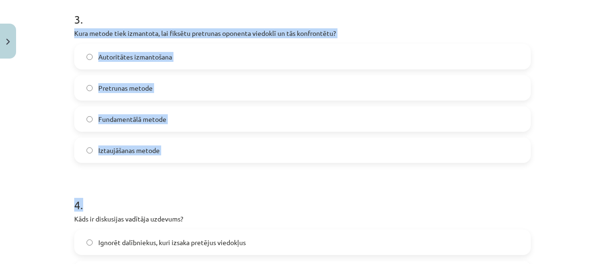
scroll to position [564, 0]
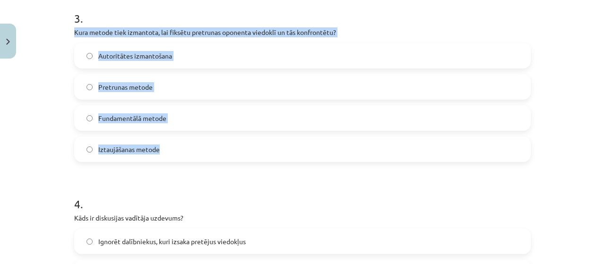
drag, startPoint x: 60, startPoint y: 124, endPoint x: 170, endPoint y: 114, distance: 111.0
click at [201, 153] on div "Mācību tēma: Latviešu valodas i - 11. klases 1. ieskaites mācību materiāls (a,b…" at bounding box center [302, 132] width 605 height 264
copy div "Kura metode tiek izmantota, lai fiksētu pretrunas oponenta viedoklī un tās konf…"
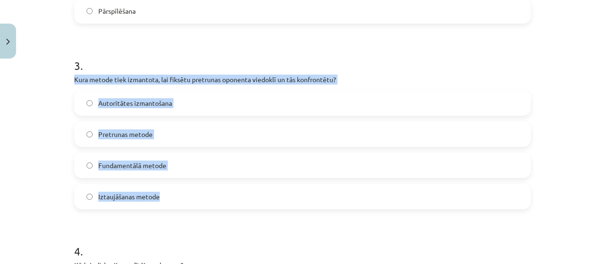
scroll to position [470, 0]
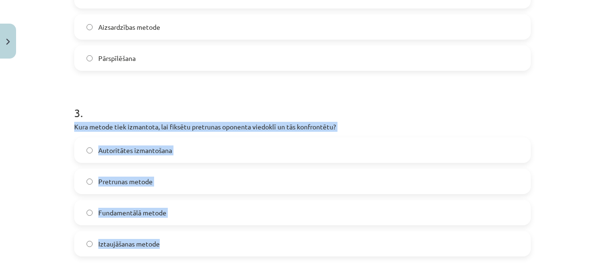
click at [160, 176] on label "Pretrunas metode" at bounding box center [302, 182] width 455 height 24
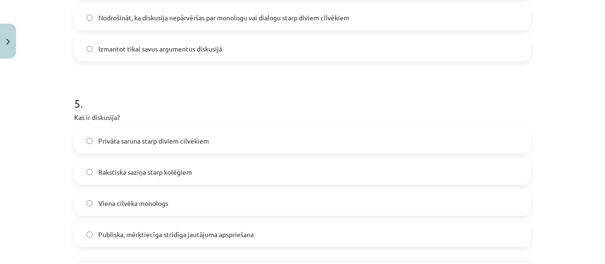
scroll to position [942, 0]
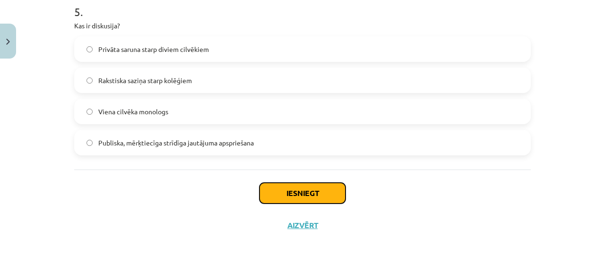
click at [301, 193] on button "Iesniegt" at bounding box center [302, 193] width 86 height 21
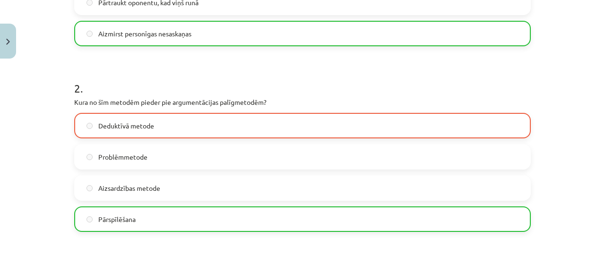
scroll to position [328, 0]
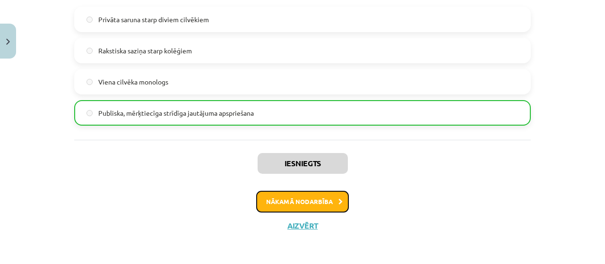
click at [306, 201] on button "Nākamā nodarbība" at bounding box center [302, 202] width 93 height 22
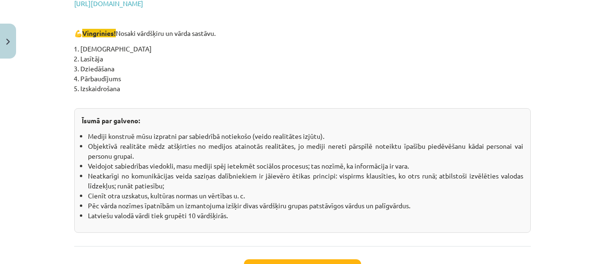
scroll to position [1754, 0]
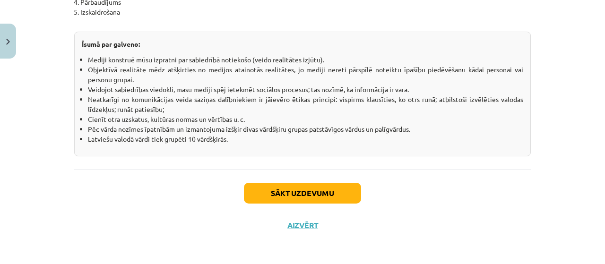
click at [267, 180] on div "Sākt uzdevumu Aizvērt" at bounding box center [302, 203] width 457 height 66
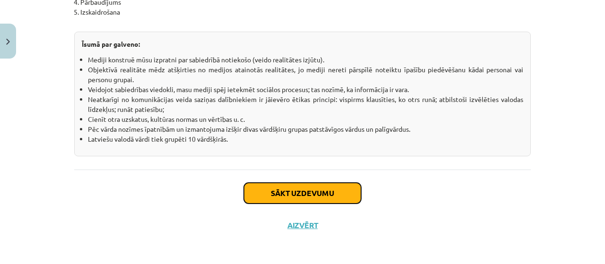
click at [280, 190] on button "Sākt uzdevumu" at bounding box center [302, 193] width 117 height 21
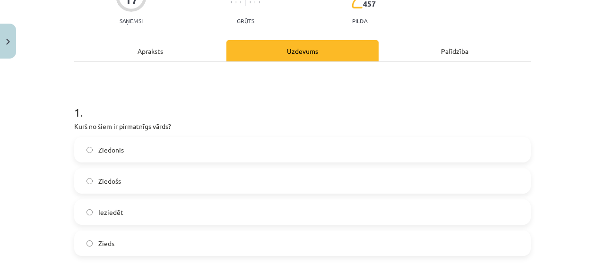
scroll to position [118, 0]
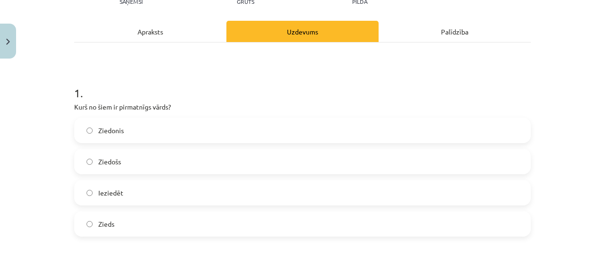
click at [154, 215] on label "Zieds" at bounding box center [302, 224] width 455 height 24
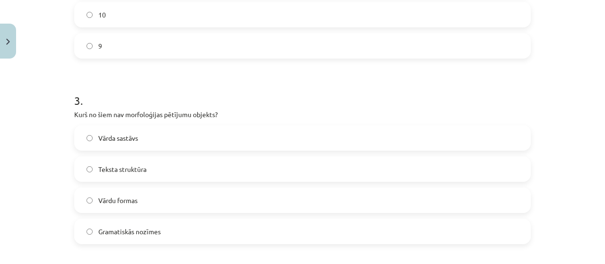
scroll to position [496, 0]
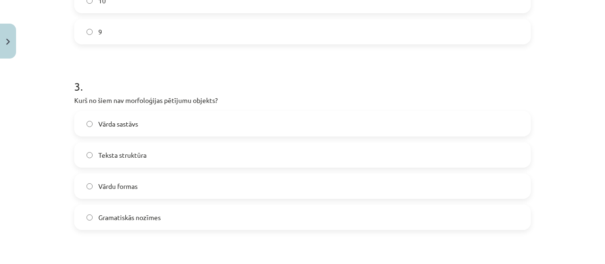
click at [199, 224] on label "Gramatiskās nozīmes" at bounding box center [302, 218] width 455 height 24
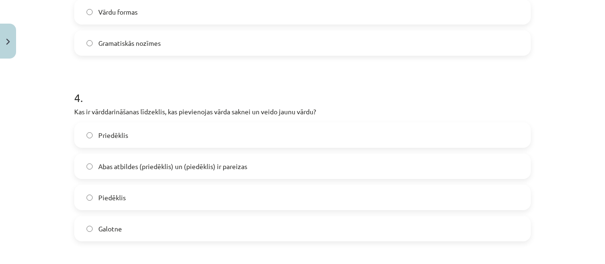
scroll to position [685, 0]
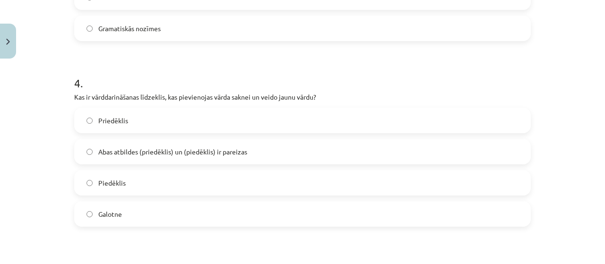
click at [211, 212] on label "Galotne" at bounding box center [302, 214] width 455 height 24
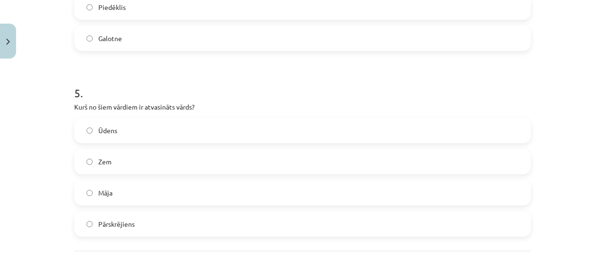
scroll to position [874, 0]
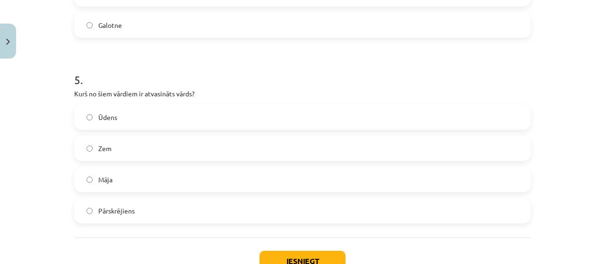
click at [208, 205] on label "Pārskrējiens" at bounding box center [302, 211] width 455 height 24
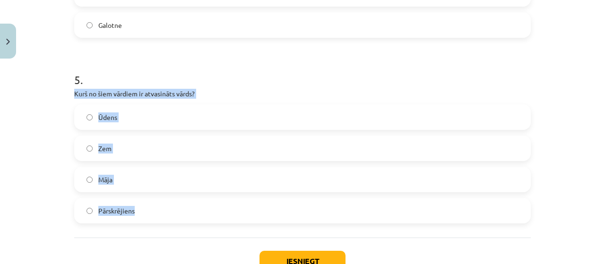
drag, startPoint x: 67, startPoint y: 95, endPoint x: 105, endPoint y: 151, distance: 68.0
click at [175, 219] on div "Mācību tēma: Latviešu valodas i - 11. klases 1. ieskaites mācību materiāls (a,b…" at bounding box center [302, 132] width 605 height 264
copy div "Kurš no šiem vārdiem ir atvasināts vārds? Ūdens Zem Māja Pārskrējiens"
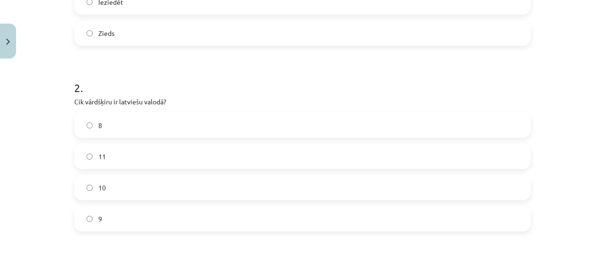
scroll to position [307, 0]
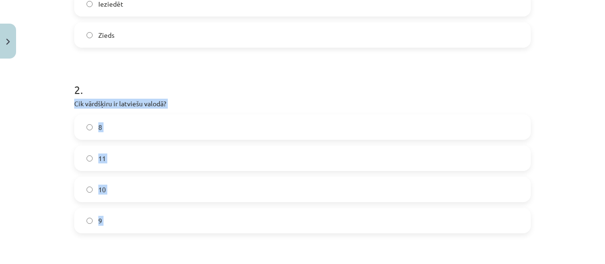
drag, startPoint x: 69, startPoint y: 103, endPoint x: 161, endPoint y: 236, distance: 161.4
copy form "Cik vārdšķiru ir latviešu valodā? 8 11 10 9 3 ."
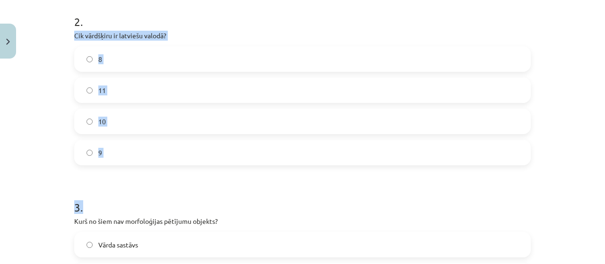
scroll to position [281, 0]
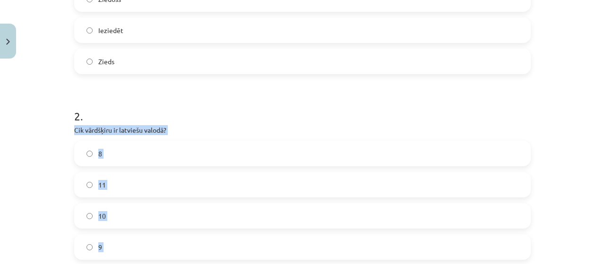
click at [127, 180] on label "11" at bounding box center [302, 185] width 455 height 24
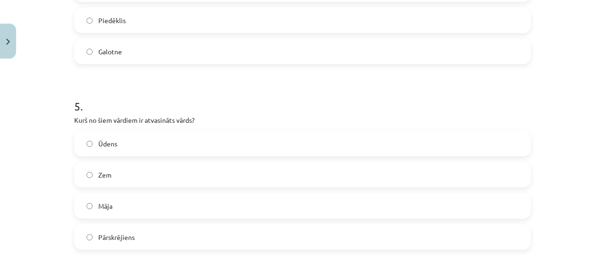
scroll to position [942, 0]
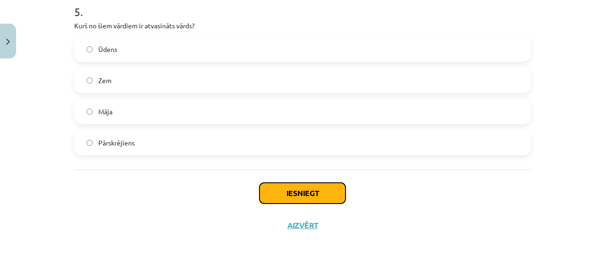
click at [320, 196] on button "Iesniegt" at bounding box center [302, 193] width 86 height 21
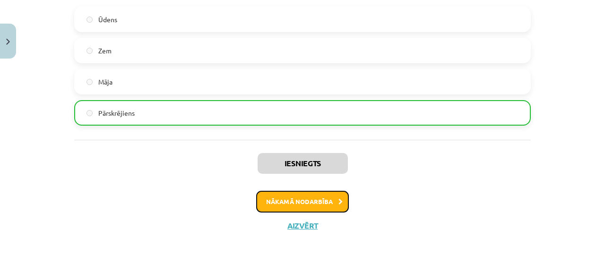
click at [298, 203] on button "Nākamā nodarbība" at bounding box center [302, 202] width 93 height 22
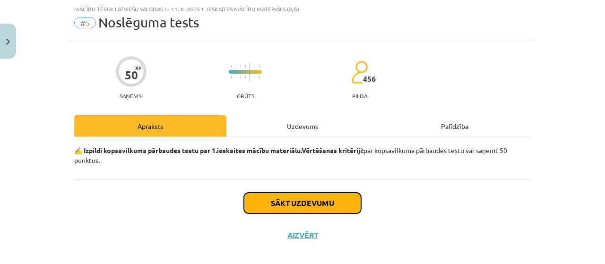
click at [319, 193] on button "Sākt uzdevumu" at bounding box center [302, 203] width 117 height 21
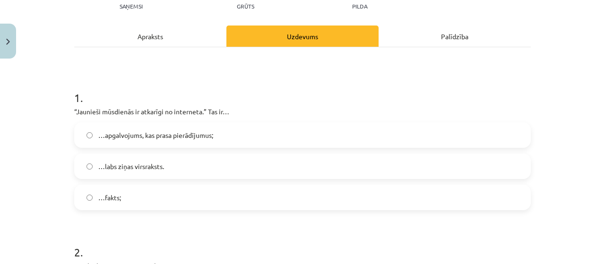
scroll to position [165, 0]
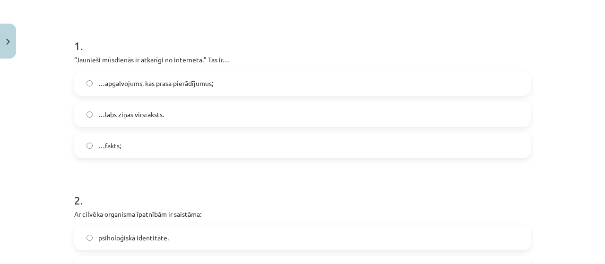
click at [211, 113] on label "…labs ziņas virsraksts." at bounding box center [302, 115] width 455 height 24
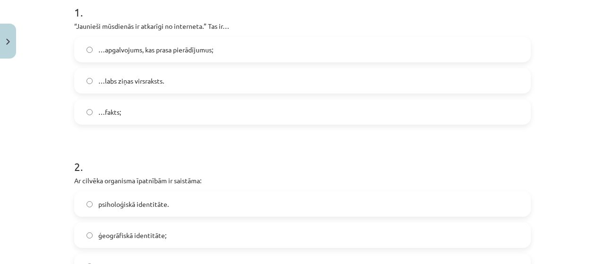
scroll to position [213, 0]
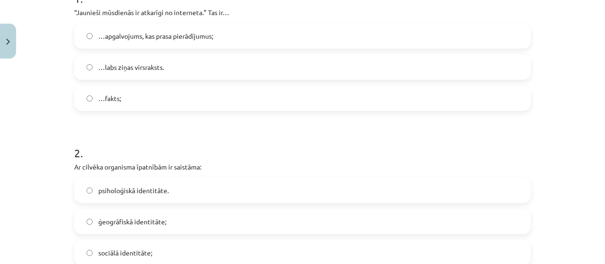
click at [233, 33] on label "…apgalvojums, kas prasa pierādījumus;" at bounding box center [302, 36] width 455 height 24
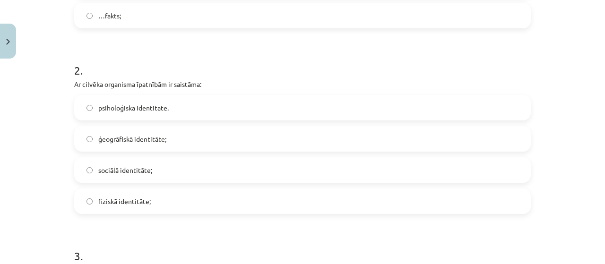
scroll to position [307, 0]
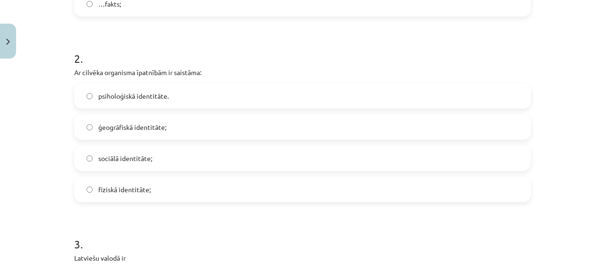
click at [164, 193] on label "fiziskā identitāte;" at bounding box center [302, 190] width 455 height 24
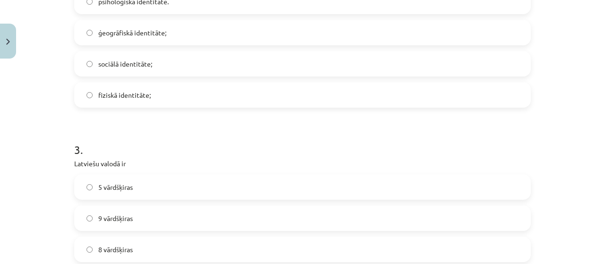
scroll to position [496, 0]
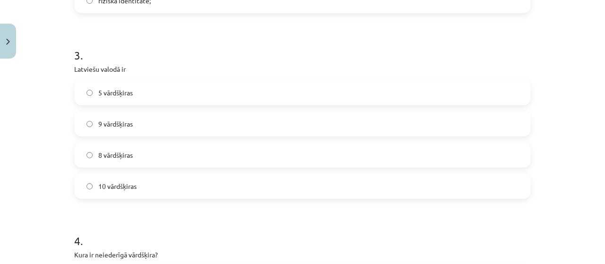
click at [164, 190] on label "10 vārdšķiras" at bounding box center [302, 186] width 455 height 24
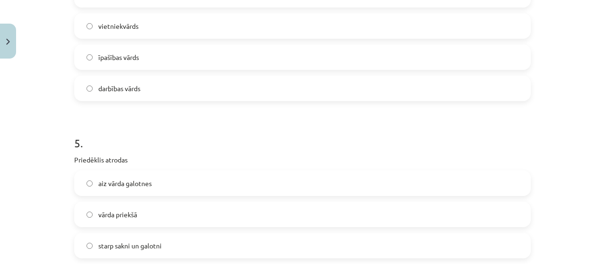
scroll to position [827, 0]
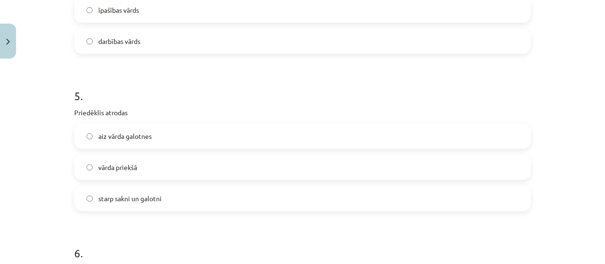
click at [181, 170] on label "vārda priekšā" at bounding box center [302, 167] width 455 height 24
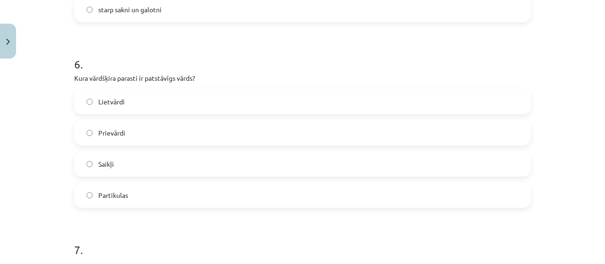
scroll to position [1063, 0]
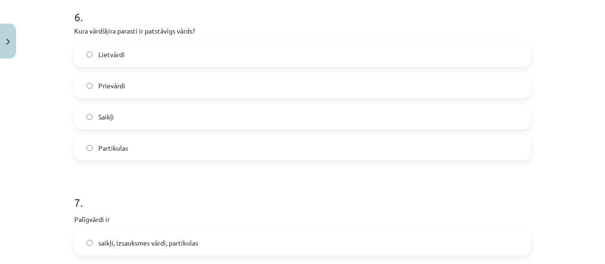
click at [176, 50] on label "Lietvārdi" at bounding box center [302, 55] width 455 height 24
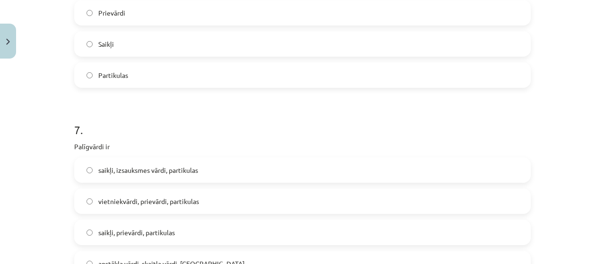
scroll to position [1205, 0]
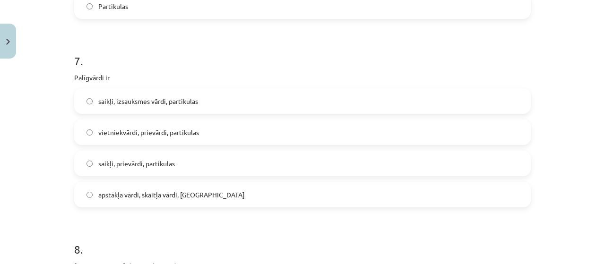
click at [182, 168] on label "saikļi, prievārdi, partikulas" at bounding box center [302, 164] width 455 height 24
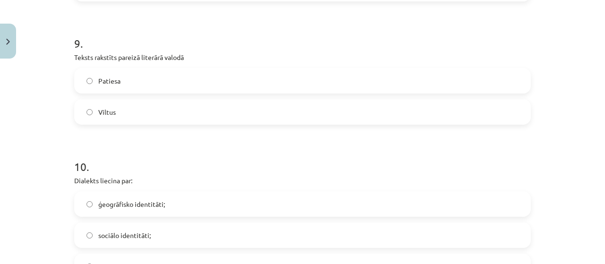
scroll to position [1583, 0]
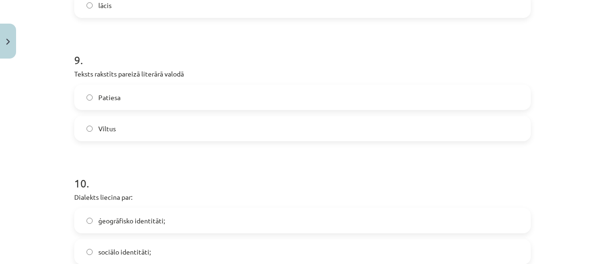
click at [109, 133] on span "Viltus" at bounding box center [106, 129] width 17 height 10
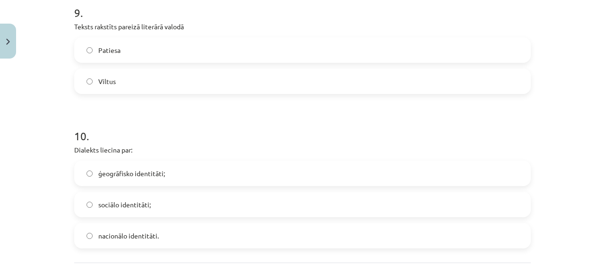
scroll to position [1678, 0]
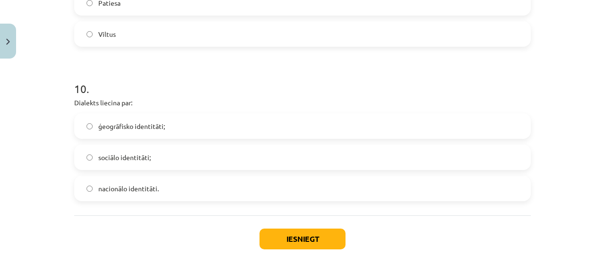
click at [115, 125] on span "ģeogrāfisko identitāti;" at bounding box center [131, 126] width 67 height 10
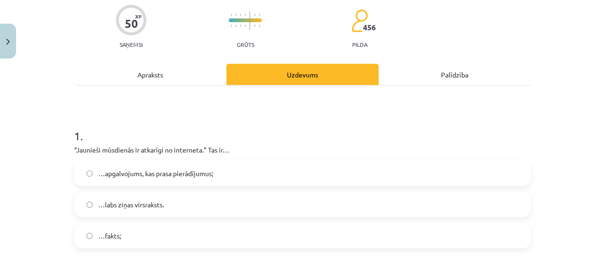
scroll to position [71, 0]
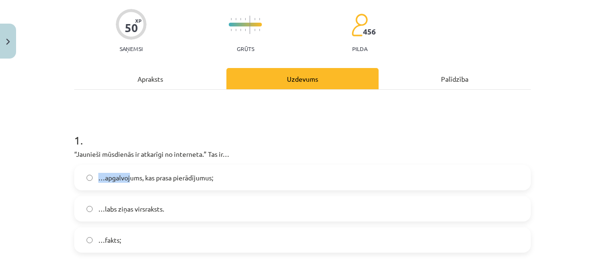
drag, startPoint x: 64, startPoint y: 159, endPoint x: 121, endPoint y: 168, distance: 57.3
click at [121, 167] on div "Mācību tēma: Latviešu valodas i - 11. klases 1. ieskaites mācību materiāls (a,b…" at bounding box center [302, 132] width 605 height 264
click at [74, 162] on div "1 . “Jaunieši mūsdienās ir atkarīgi no interneta.” Tas ir… …apgalvojums, kas pr…" at bounding box center [302, 185] width 457 height 136
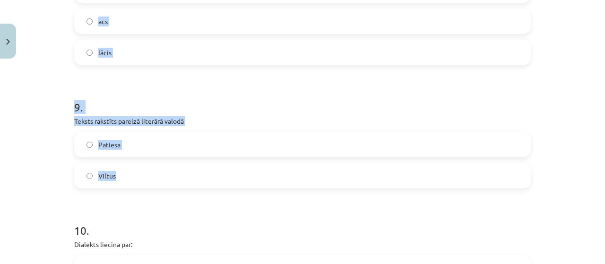
scroll to position [1678, 0]
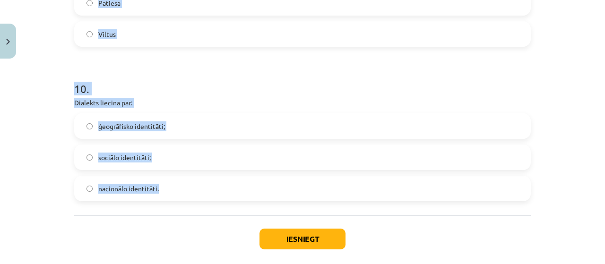
drag, startPoint x: 69, startPoint y: 150, endPoint x: 182, endPoint y: 201, distance: 125.0
copy form "“Loremips dolorsita co adipisci el seddoeius.” Tem in… …utlaboreetd, mag aliqu …"
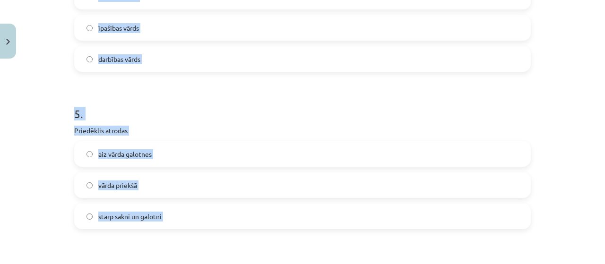
scroll to position [780, 0]
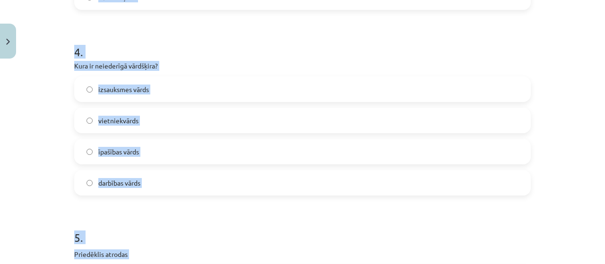
click at [130, 90] on span "izsauksmes vārds" at bounding box center [123, 90] width 51 height 10
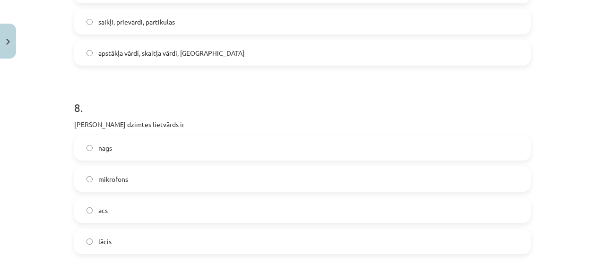
scroll to position [1441, 0]
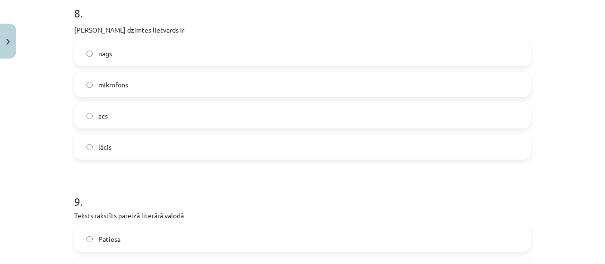
click at [114, 117] on label "acs" at bounding box center [302, 116] width 455 height 24
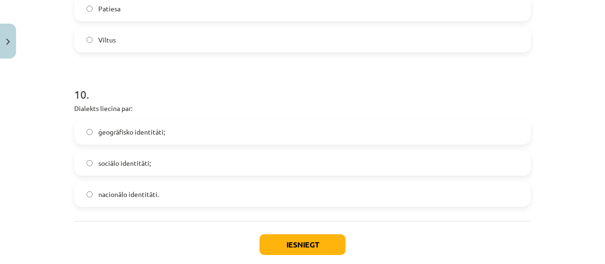
scroll to position [1724, 0]
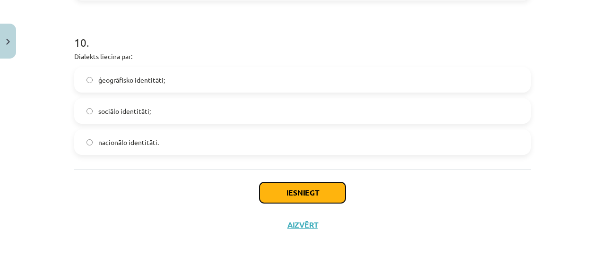
click at [276, 183] on button "Iesniegt" at bounding box center [302, 192] width 86 height 21
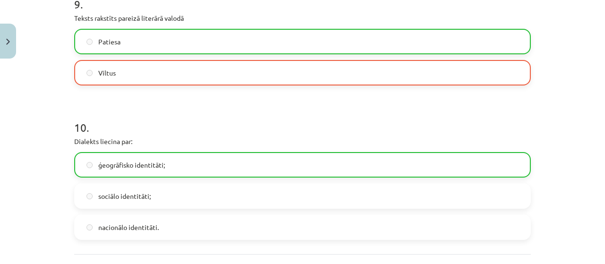
scroll to position [1753, 0]
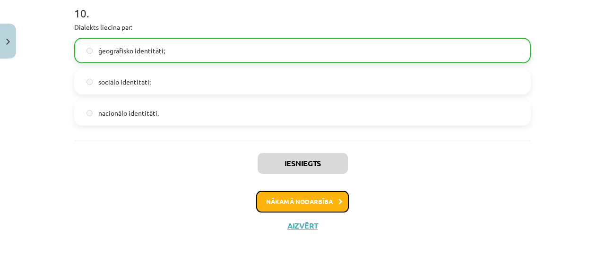
click at [314, 204] on button "Nākamā nodarbība" at bounding box center [302, 202] width 93 height 22
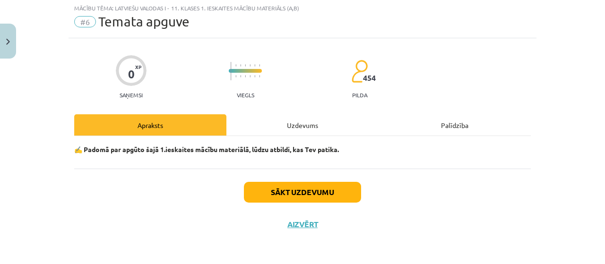
scroll to position [24, 0]
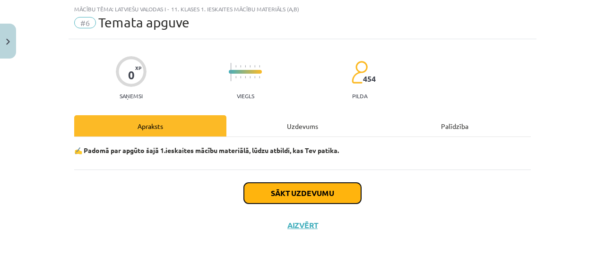
click at [313, 191] on button "Sākt uzdevumu" at bounding box center [302, 193] width 117 height 21
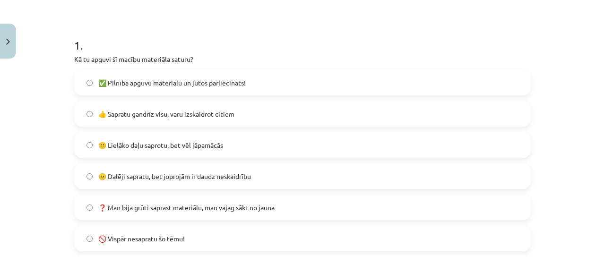
scroll to position [165, 0]
click at [170, 179] on span "😐 Dalēji sapratu, bet joprojām ir daudz neskaidrību" at bounding box center [174, 177] width 153 height 10
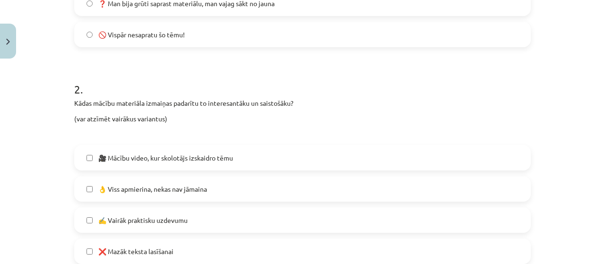
scroll to position [449, 0]
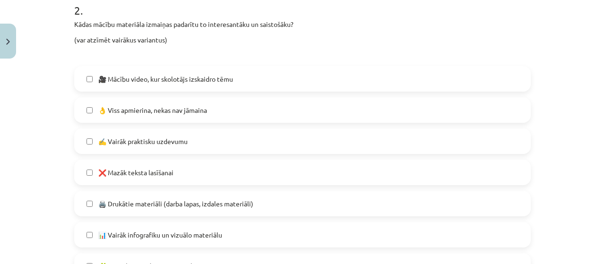
click at [156, 107] on span "👌 Viss apmierina, nekas nav jāmaina" at bounding box center [152, 110] width 109 height 10
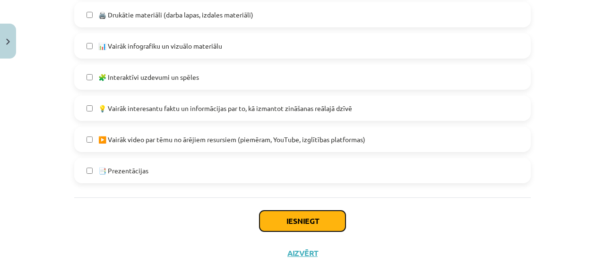
click at [303, 222] on button "Iesniegt" at bounding box center [302, 221] width 86 height 21
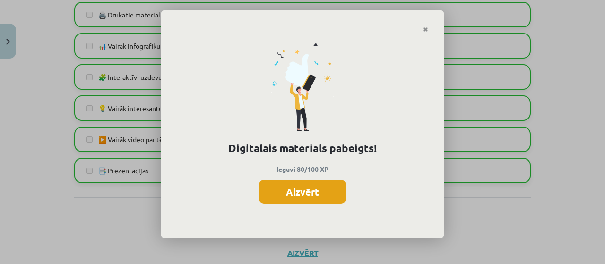
click at [317, 194] on button "Aizvērt" at bounding box center [302, 192] width 87 height 24
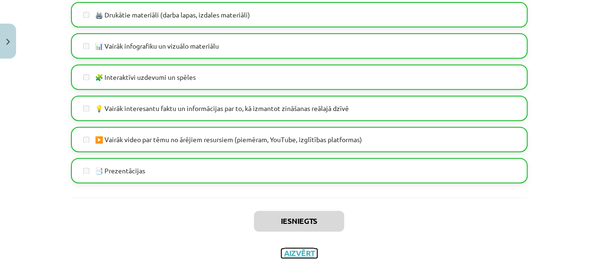
click at [307, 254] on button "Aizvērt" at bounding box center [299, 253] width 36 height 9
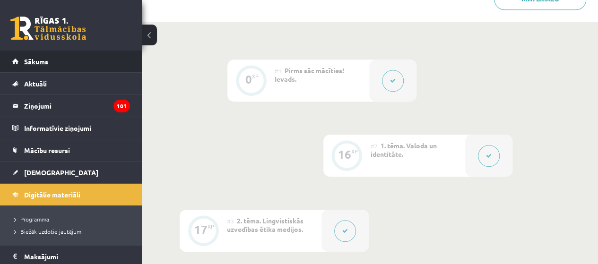
click at [39, 56] on link "Sākums" at bounding box center [71, 62] width 118 height 22
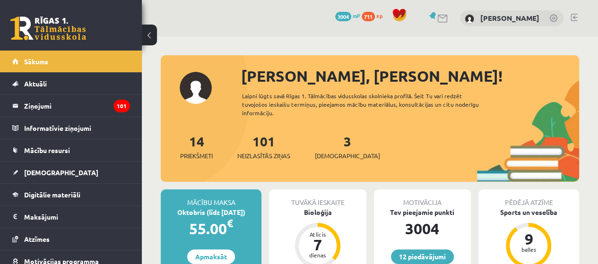
click at [172, 95] on div "[PERSON_NAME], [PERSON_NAME]! Laipni lūgts savā Rīgas 1. Tālmācības vidusskolas…" at bounding box center [370, 123] width 418 height 117
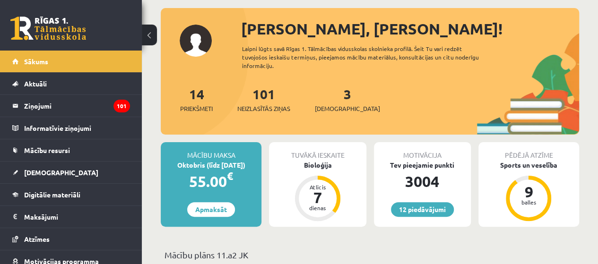
scroll to position [28, 0]
